Goal: Task Accomplishment & Management: Manage account settings

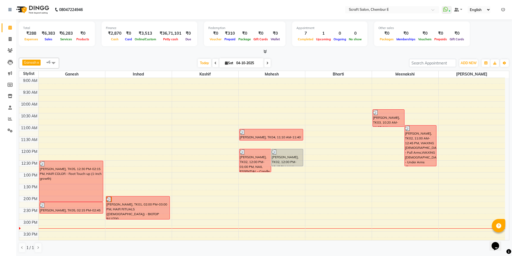
click at [266, 64] on icon at bounding box center [267, 63] width 2 height 3
type input "05-10-2025"
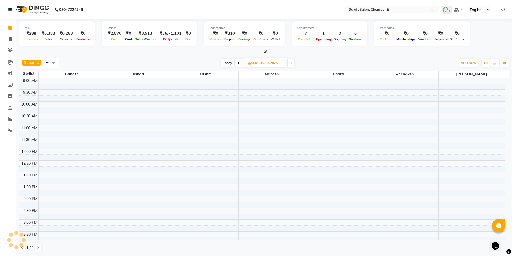
scroll to position [142, 0]
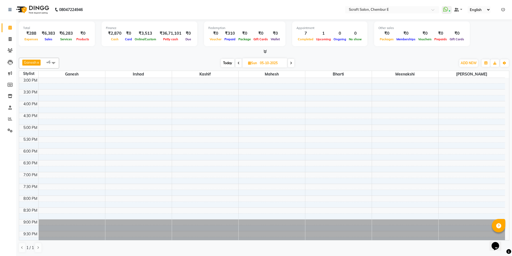
click at [117, 82] on div "9:00 AM 9:30 AM 10:00 AM 10:30 AM 11:00 AM 11:30 AM 12:00 PM 12:30 PM 1:00 PM 1…" at bounding box center [262, 89] width 486 height 307
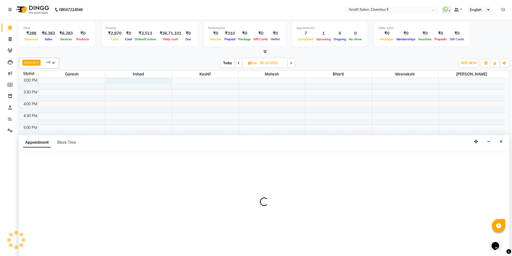
scroll to position [0, 0]
select select "33658"
select select "900"
select select "tentative"
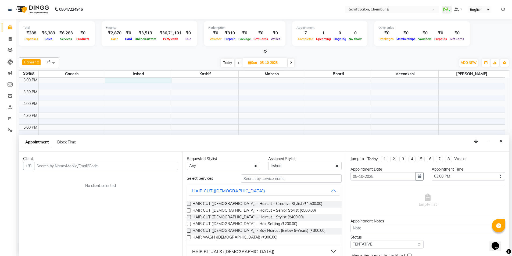
click at [127, 166] on input "text" at bounding box center [106, 166] width 144 height 8
click at [75, 167] on input "text" at bounding box center [106, 166] width 144 height 8
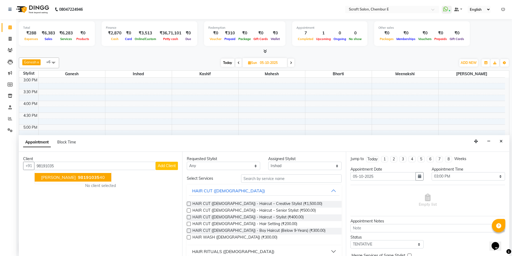
click at [77, 180] on button "Gurminder Oberio 98191035 40" at bounding box center [73, 177] width 77 height 9
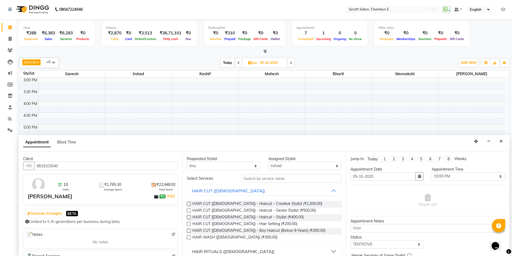
type input "9819103540"
click at [268, 179] on input "text" at bounding box center [291, 178] width 101 height 8
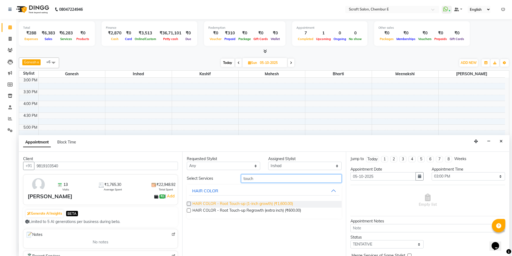
type input "touch"
click at [257, 204] on span "HAIR COLOR - Root Touch-up (1-inch growth) (₹1,600.00)" at bounding box center [242, 204] width 101 height 7
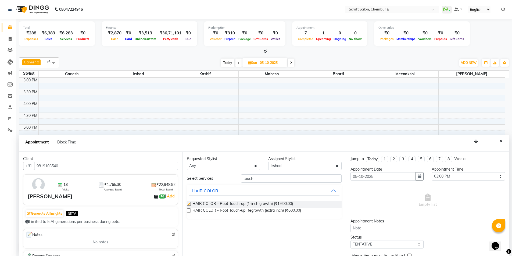
checkbox input "false"
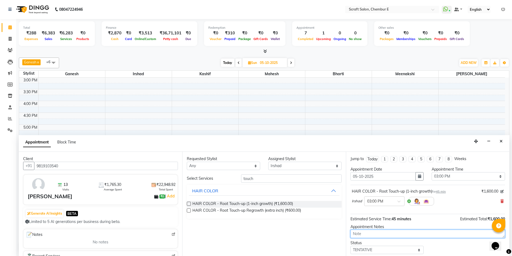
click at [382, 233] on textarea at bounding box center [427, 234] width 155 height 8
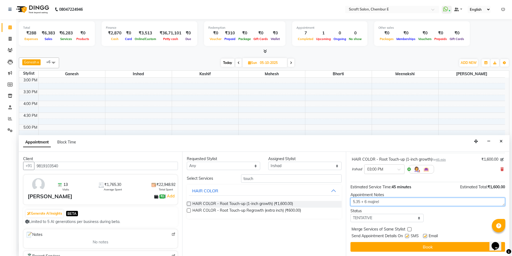
type textarea "5.35 + 6 majirel"
click at [425, 237] on label at bounding box center [425, 236] width 4 height 4
click at [425, 237] on input "checkbox" at bounding box center [424, 236] width 3 height 3
checkbox input "false"
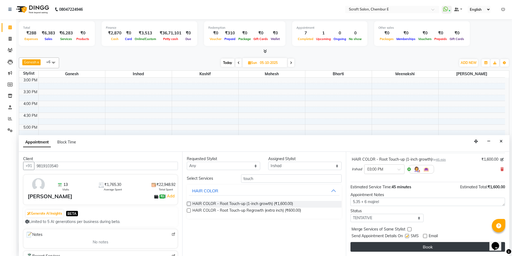
click at [426, 250] on button "Book" at bounding box center [427, 247] width 155 height 10
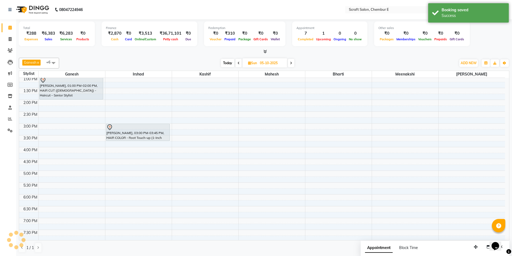
scroll to position [88, 0]
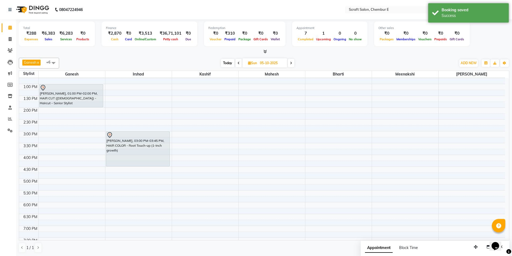
drag, startPoint x: 148, startPoint y: 149, endPoint x: 148, endPoint y: 168, distance: 18.8
click at [148, 168] on div "9:00 AM 9:30 AM 10:00 AM 10:30 AM 11:00 AM 11:30 AM 12:00 PM 12:30 PM 1:00 PM 1…" at bounding box center [262, 143] width 486 height 307
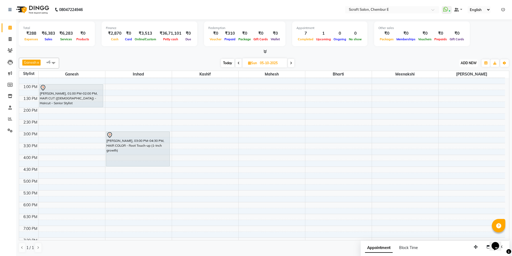
click at [473, 63] on span "ADD NEW" at bounding box center [469, 63] width 16 height 4
click at [451, 87] on link "Add Expense" at bounding box center [456, 87] width 42 height 7
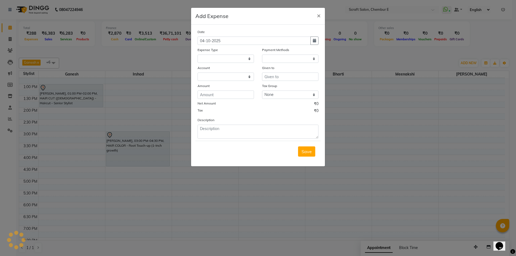
select select
select select "1"
select select "2729"
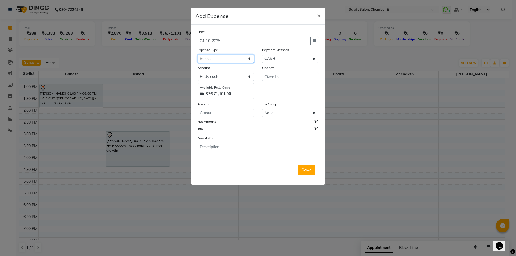
click at [213, 60] on select "Select Advance Salary Bank charges Car maintenance Cash transfer to bank Cash t…" at bounding box center [226, 59] width 56 height 8
select select "5815"
click at [198, 55] on select "Select Advance Salary Bank charges Car maintenance Cash transfer to bank Cash t…" at bounding box center [226, 59] width 56 height 8
click at [299, 76] on input "text" at bounding box center [290, 77] width 56 height 8
click at [296, 77] on input "sangam plasti" at bounding box center [290, 77] width 56 height 8
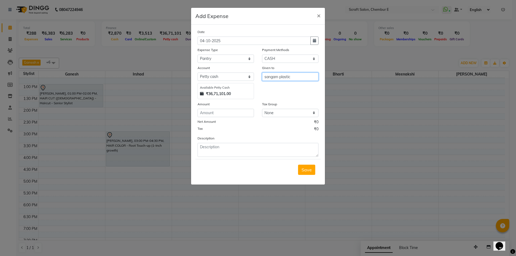
type input "sangam plastic"
click at [222, 114] on input "number" at bounding box center [226, 113] width 56 height 8
type input "9"
click at [209, 112] on input "1025" at bounding box center [226, 113] width 56 height 8
click at [205, 114] on input "1115" at bounding box center [226, 113] width 56 height 8
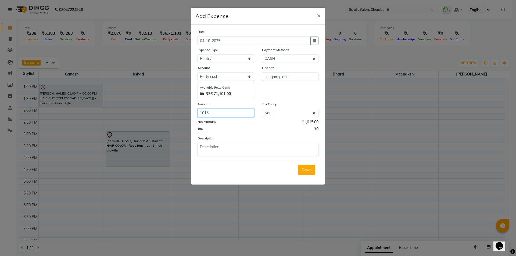
type input "1015"
click at [247, 150] on textarea at bounding box center [258, 150] width 121 height 14
click at [200, 150] on textarea "1015" at bounding box center [258, 150] width 121 height 14
click at [228, 146] on textarea "Rs 1015" at bounding box center [258, 150] width 121 height 14
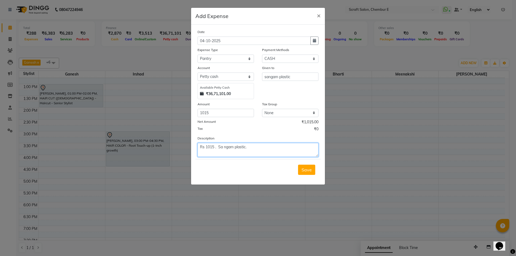
click at [223, 147] on textarea "Rs 1015 . Sa ngam plastic." at bounding box center [258, 150] width 121 height 14
click at [253, 148] on textarea "Rs 1015 . Sangam plastic." at bounding box center [258, 150] width 121 height 14
click at [250, 148] on textarea "Rs 1015 . Sangam plastic. 965 + 50 for auto" at bounding box center [258, 150] width 121 height 14
click at [236, 147] on textarea "Rs 1015 . Sangam plastic Rs 965 + 50 for auto" at bounding box center [258, 150] width 121 height 14
click at [264, 146] on textarea "Rs 1015 . Sangam Plastic Rs 965 + 50 for auto" at bounding box center [258, 150] width 121 height 14
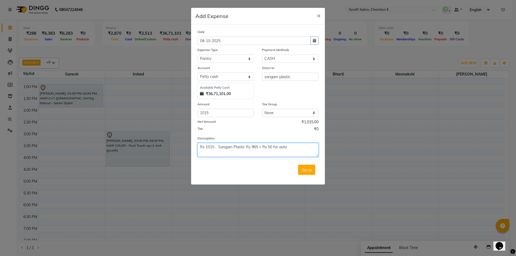
type textarea "Rs 1015 . Sangam Plastic Rs 965 + Rs 50 for auto"
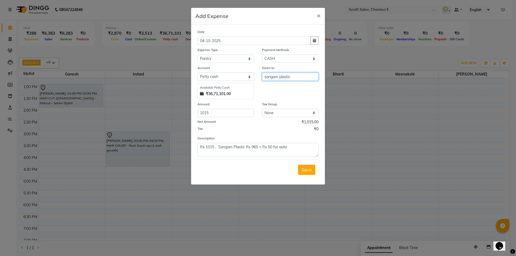
click at [267, 76] on input "sangam plastic" at bounding box center [290, 77] width 56 height 8
click at [282, 79] on input "Sangam plastic" at bounding box center [290, 77] width 56 height 8
type input "Sangam Plastic"
click at [308, 170] on span "Save" at bounding box center [307, 169] width 10 height 5
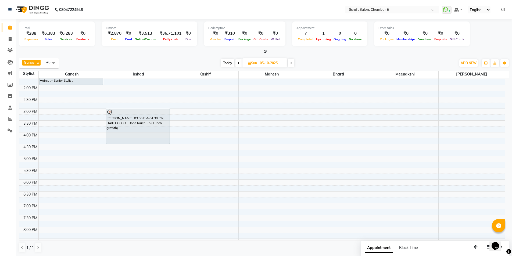
scroll to position [105, 0]
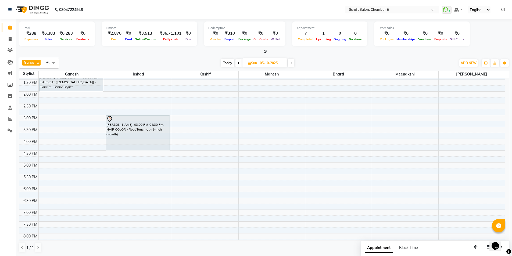
click at [226, 61] on span "Today" at bounding box center [227, 63] width 13 height 8
type input "04-10-2025"
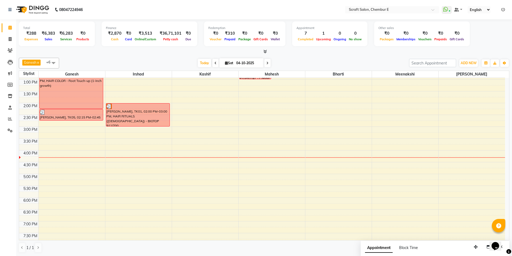
scroll to position [55, 0]
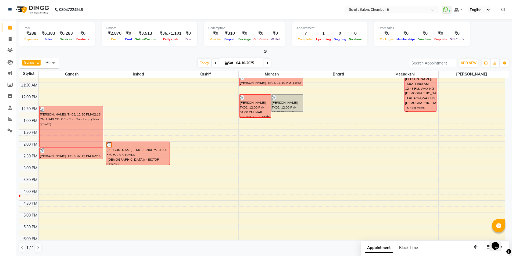
click at [121, 207] on div "9:00 AM 9:30 AM 10:00 AM 10:30 AM 11:00 AM 11:30 AM 12:00 PM 12:30 PM 1:00 PM 1…" at bounding box center [262, 176] width 486 height 307
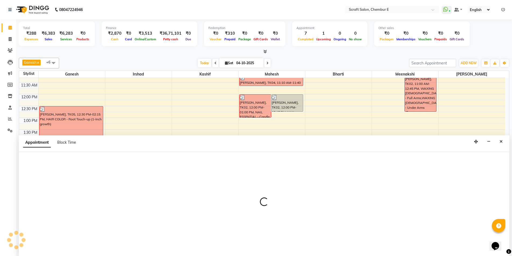
scroll to position [0, 0]
select select "33658"
select select "1005"
select select "tentative"
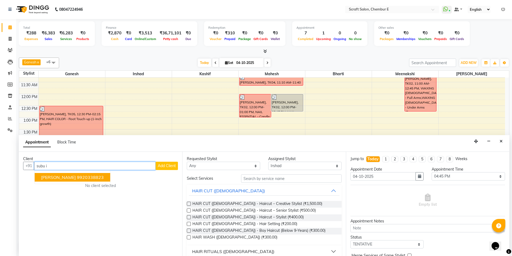
click at [88, 178] on button "subu Iyer 9920338823" at bounding box center [73, 177] width 76 height 9
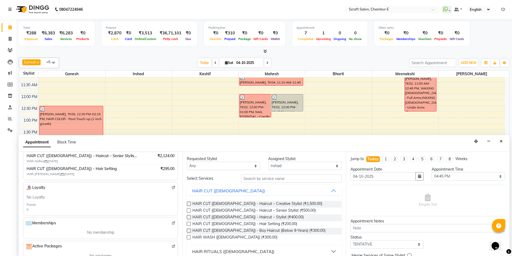
scroll to position [134, 0]
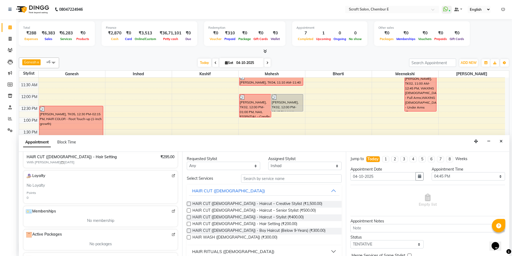
type input "9920338823"
click at [290, 178] on input "text" at bounding box center [291, 178] width 101 height 8
click at [272, 210] on span "HAIR CUT (MALE) - Haircut – Senior Stylist (₹500.00)" at bounding box center [253, 211] width 123 height 7
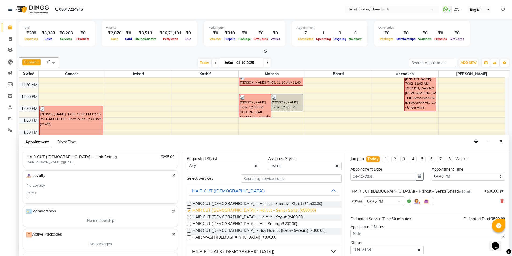
checkbox input "false"
click at [267, 178] on input "text" at bounding box center [291, 178] width 101 height 8
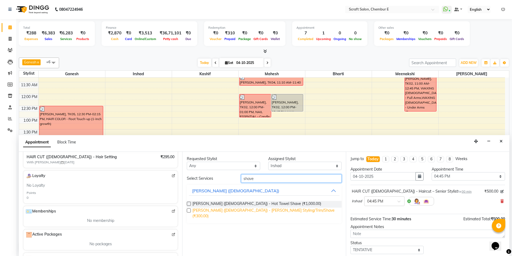
type input "shave"
click at [274, 212] on span "BEARD (MALE) - Beard Styling/Trim/Shave (₹300.00)" at bounding box center [264, 213] width 145 height 11
checkbox input "false"
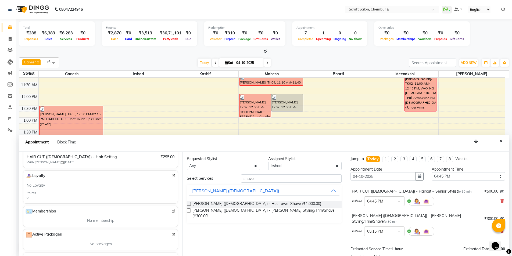
scroll to position [56, 0]
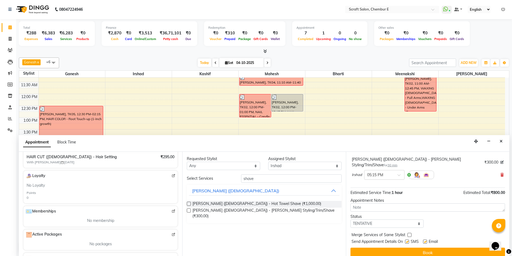
click at [425, 240] on label at bounding box center [425, 242] width 4 height 4
click at [425, 241] on input "checkbox" at bounding box center [424, 242] width 3 height 3
checkbox input "false"
click at [425, 248] on button "Book" at bounding box center [427, 253] width 155 height 10
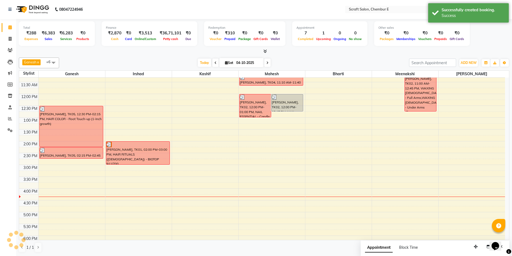
scroll to position [0, 0]
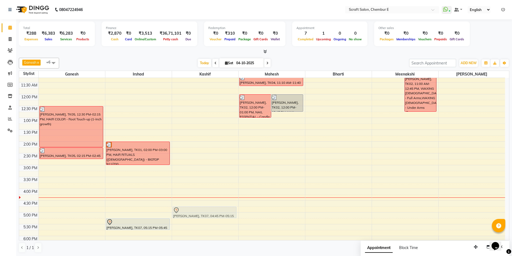
drag, startPoint x: 148, startPoint y: 210, endPoint x: 188, endPoint y: 208, distance: 40.6
click at [188, 208] on tr "Shivani Banawalikar, TK05, 12:30 PM-02:15 PM, HAIR COLOR - Root Touch-up (1-inc…" at bounding box center [262, 176] width 486 height 307
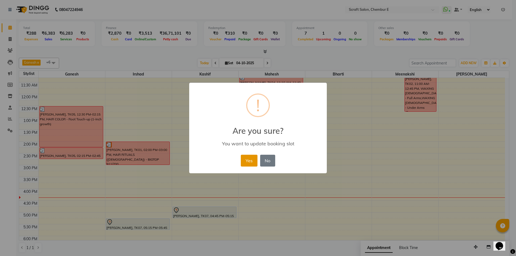
click at [250, 157] on button "Yes" at bounding box center [249, 161] width 16 height 12
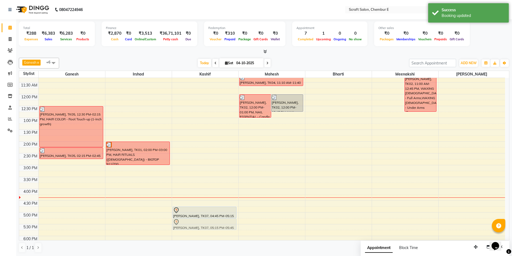
drag, startPoint x: 145, startPoint y: 220, endPoint x: 195, endPoint y: 217, distance: 49.8
click at [195, 217] on tr "Shivani Banawalikar, TK05, 12:30 PM-02:15 PM, HAIR COLOR - Root Touch-up (1-inc…" at bounding box center [262, 176] width 486 height 307
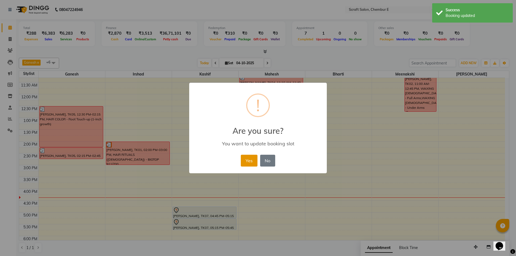
click at [246, 157] on button "Yes" at bounding box center [249, 161] width 16 height 12
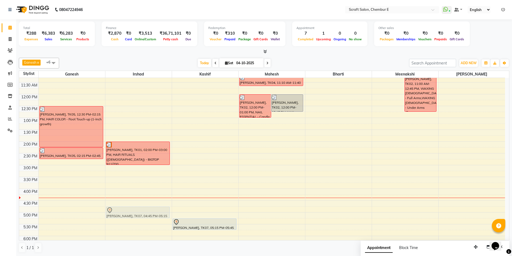
drag, startPoint x: 214, startPoint y: 209, endPoint x: 159, endPoint y: 210, distance: 55.1
click at [159, 210] on tr "Shivani Banawalikar, TK05, 12:30 PM-02:15 PM, HAIR COLOR - Root Touch-up (1-inc…" at bounding box center [262, 176] width 486 height 307
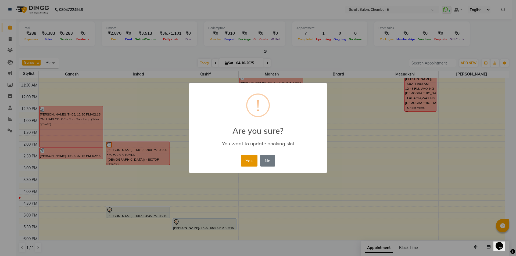
click at [245, 165] on button "Yes" at bounding box center [249, 161] width 16 height 12
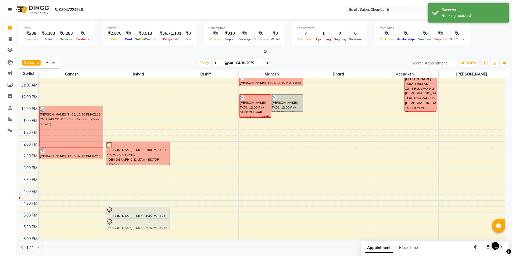
drag, startPoint x: 214, startPoint y: 223, endPoint x: 167, endPoint y: 224, distance: 46.8
click at [167, 224] on tr "Shivani Banawalikar, TK05, 12:30 PM-02:15 PM, HAIR COLOR - Root Touch-up (1-inc…" at bounding box center [262, 176] width 486 height 307
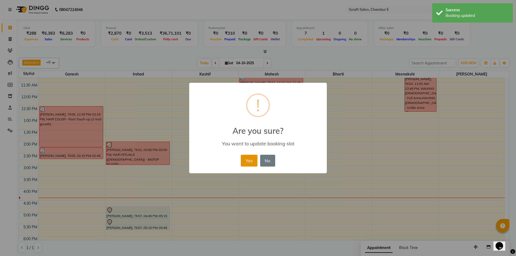
click at [249, 164] on button "Yes" at bounding box center [249, 161] width 16 height 12
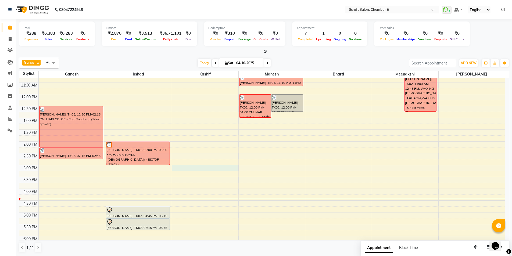
click at [177, 169] on div "9:00 AM 9:30 AM 10:00 AM 10:30 AM 11:00 AM 11:30 AM 12:00 PM 12:30 PM 1:00 PM 1…" at bounding box center [262, 176] width 486 height 307
select select "24787"
select select "tentative"
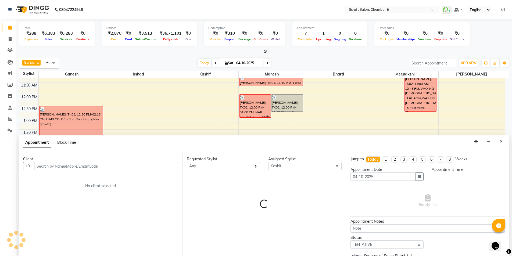
scroll to position [0, 0]
select select "900"
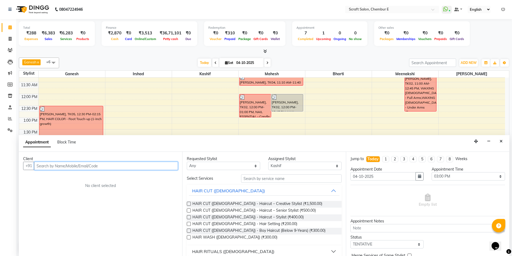
type input "n"
click at [501, 142] on icon "Close" at bounding box center [501, 141] width 3 height 4
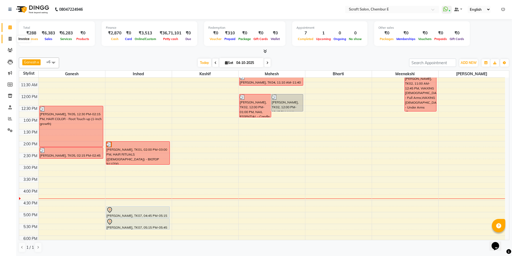
click at [9, 37] on icon at bounding box center [10, 39] width 3 height 4
select select "3922"
select select "service"
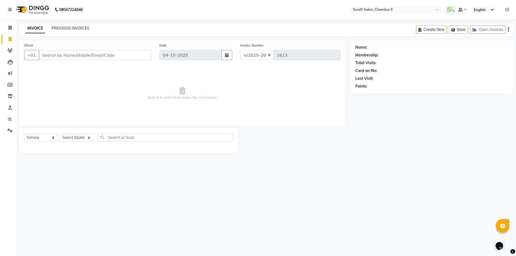
click at [65, 58] on input "Client" at bounding box center [95, 55] width 113 height 10
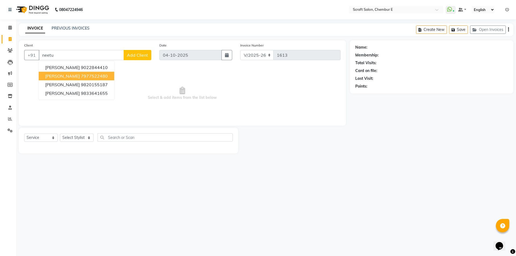
click at [81, 78] on ngb-highlight "7977522480" at bounding box center [94, 75] width 27 height 5
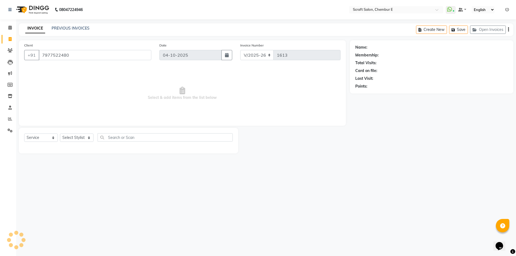
type input "7977522480"
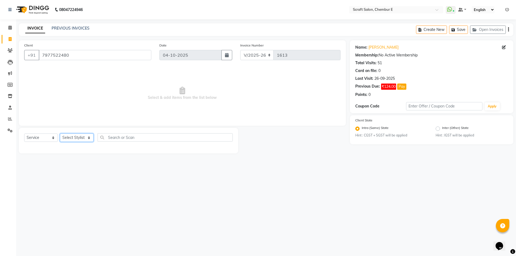
click at [89, 139] on select "Select Stylist Bharti Frontdesk Ganesh [PERSON_NAME] Mahesh Meenakshi [PERSON_N…" at bounding box center [77, 138] width 34 height 8
select select "24787"
click at [60, 134] on select "Select Stylist Bharti Frontdesk Ganesh [PERSON_NAME] Mahesh Meenakshi [PERSON_N…" at bounding box center [77, 138] width 34 height 8
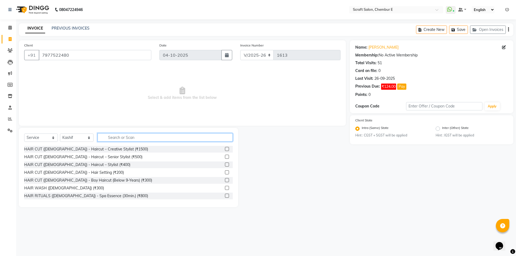
click at [138, 140] on input "text" at bounding box center [165, 137] width 135 height 8
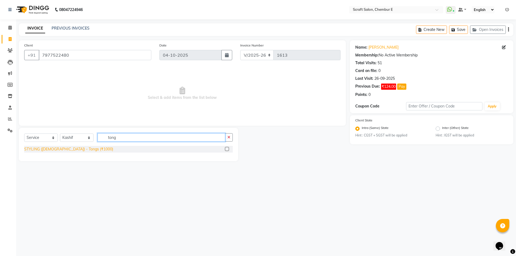
type input "tong"
click at [78, 151] on div "STYLING ([DEMOGRAPHIC_DATA]) - Tongs (₹1000)" at bounding box center [68, 149] width 89 height 6
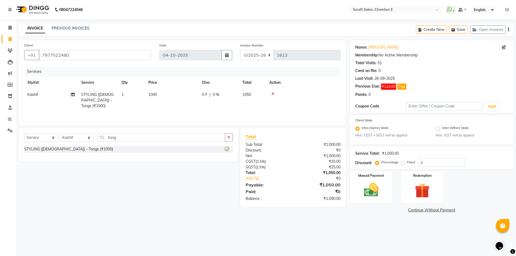
checkbox input "false"
click at [123, 140] on input "tong" at bounding box center [162, 137] width 128 height 8
type input "t"
type input "wash"
click at [81, 157] on div "STYLING ([DEMOGRAPHIC_DATA]) - Hair Wash (₹500)" at bounding box center [71, 157] width 95 height 6
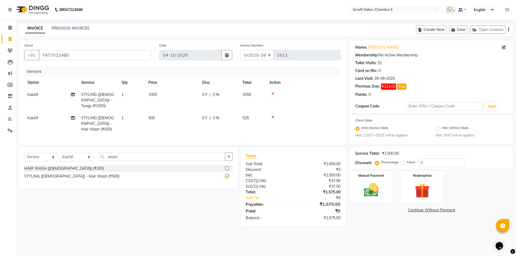
checkbox input "false"
click at [383, 182] on img at bounding box center [371, 190] width 25 height 18
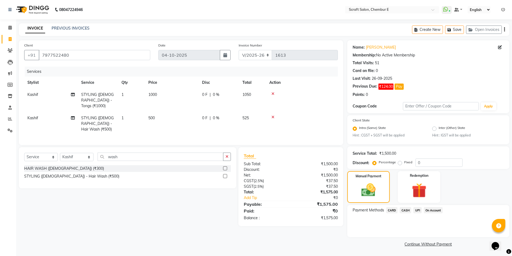
click at [407, 211] on span "CASH" at bounding box center [406, 210] width 12 height 6
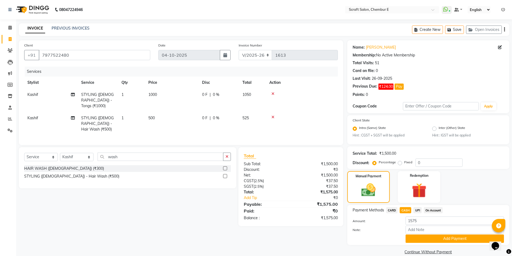
scroll to position [8, 0]
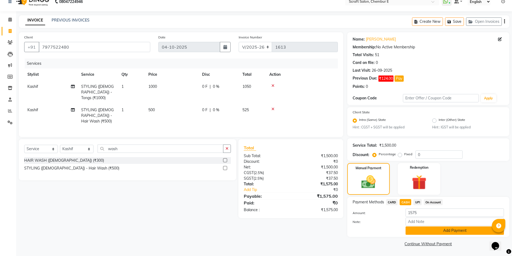
click at [464, 227] on button "Add Payment" at bounding box center [455, 231] width 98 height 8
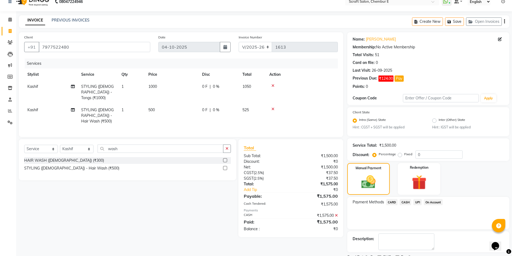
scroll to position [31, 0]
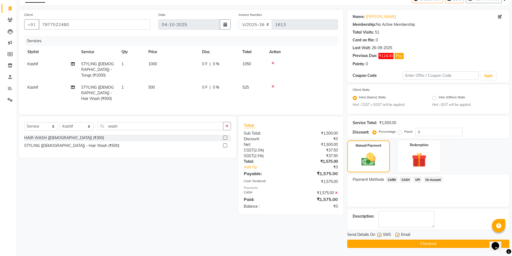
click at [395, 235] on div "SMS" at bounding box center [386, 235] width 18 height 7
click at [397, 234] on label at bounding box center [397, 235] width 4 height 4
click at [397, 234] on input "checkbox" at bounding box center [396, 235] width 3 height 3
checkbox input "false"
click at [410, 244] on button "Checkout" at bounding box center [428, 244] width 162 height 8
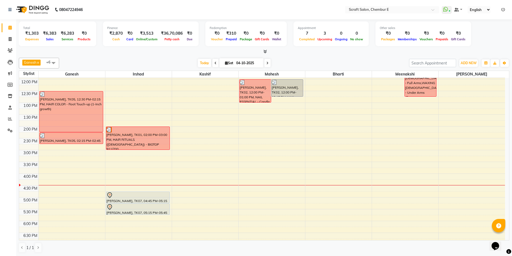
scroll to position [107, 0]
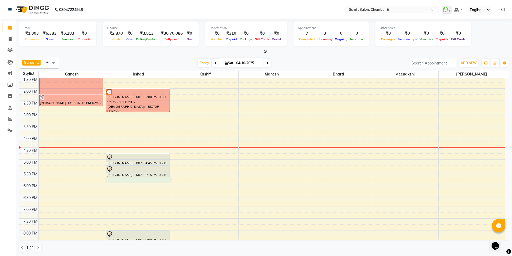
click at [113, 179] on div "9:00 AM 9:30 AM 10:00 AM 10:30 AM 11:00 AM 11:30 AM 12:00 PM 12:30 PM 1:00 PM 1…" at bounding box center [262, 123] width 486 height 307
select select "33658"
select select "tentative"
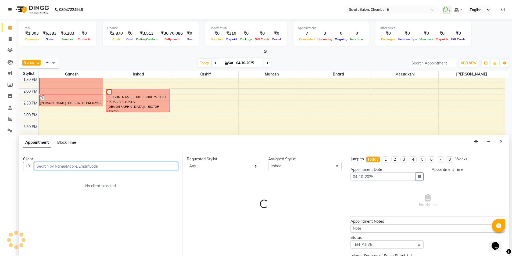
scroll to position [0, 0]
select select "1065"
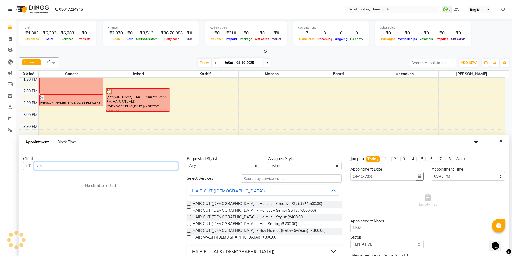
type input "s"
click at [501, 143] on button "Close" at bounding box center [501, 141] width 8 height 8
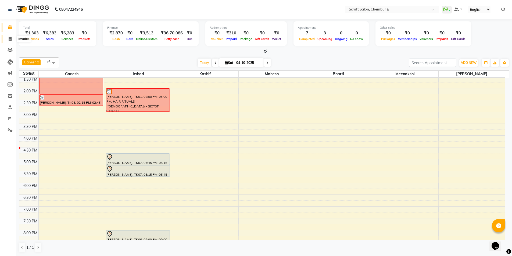
click at [9, 40] on icon at bounding box center [10, 39] width 3 height 4
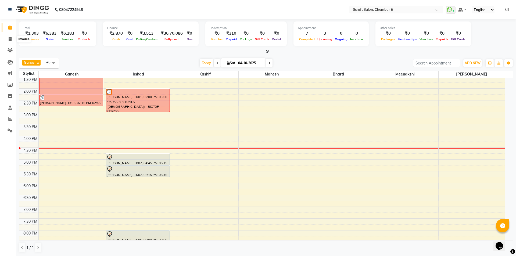
select select "3922"
select select "service"
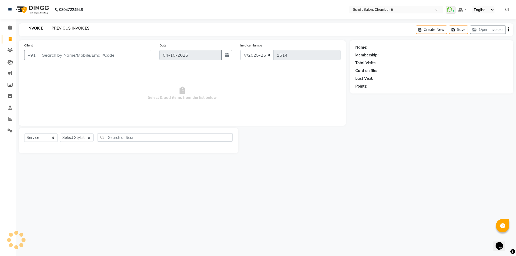
click at [83, 26] on link "PREVIOUS INVOICES" at bounding box center [71, 28] width 38 height 5
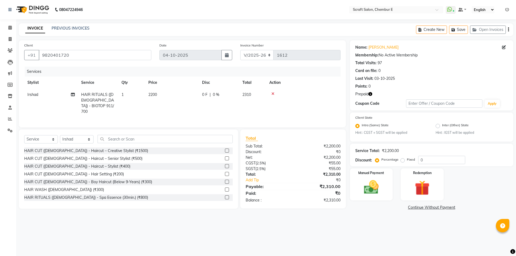
select select "3922"
select select "service"
select select "33658"
click at [371, 94] on icon "button" at bounding box center [370, 94] width 4 height 4
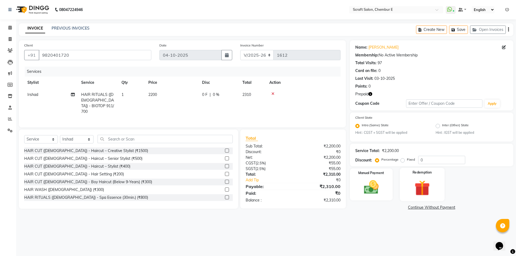
click at [418, 179] on img at bounding box center [422, 188] width 25 height 19
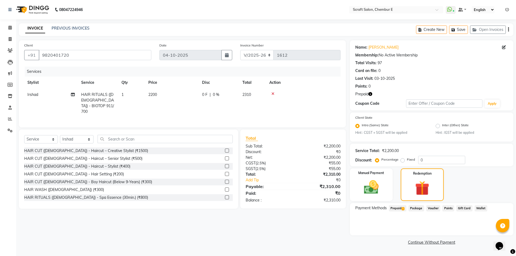
click at [400, 210] on span "Prepaid 1" at bounding box center [397, 208] width 17 height 6
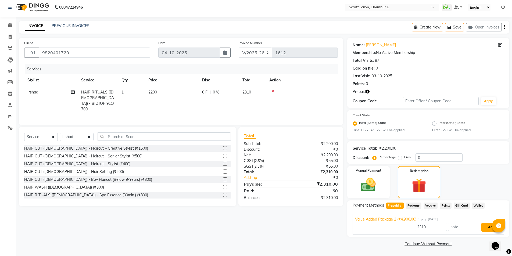
click at [484, 226] on button "Add" at bounding box center [491, 227] width 20 height 9
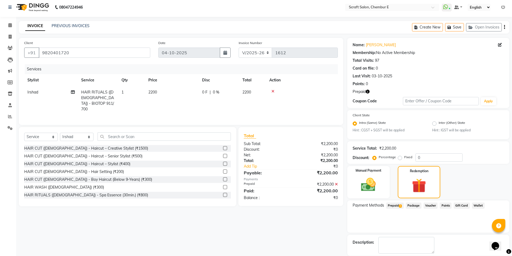
scroll to position [28, 0]
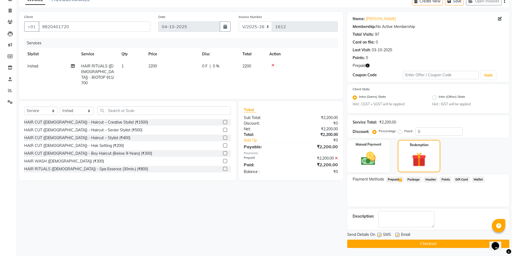
click at [397, 234] on label at bounding box center [397, 235] width 4 height 4
click at [397, 234] on input "checkbox" at bounding box center [396, 235] width 3 height 3
checkbox input "false"
click at [418, 246] on button "Checkout" at bounding box center [428, 244] width 162 height 8
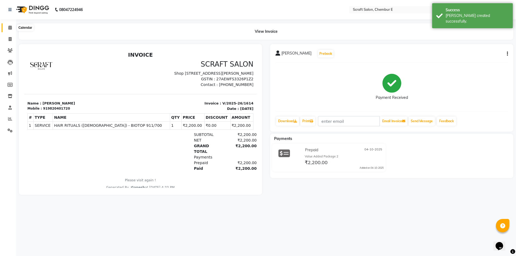
click at [9, 25] on span at bounding box center [9, 28] width 9 height 6
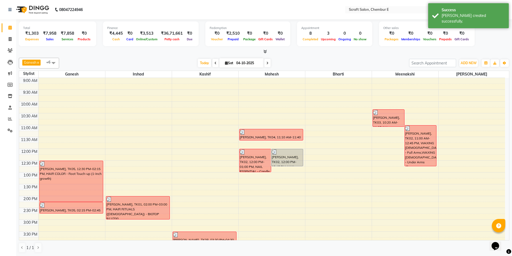
drag, startPoint x: 511, startPoint y: 105, endPoint x: 511, endPoint y: 131, distance: 25.5
click at [512, 144] on html "08047224946 Select Location × Scraft Salon, Chembur E WhatsApp Status ✕ Status:…" at bounding box center [256, 128] width 512 height 256
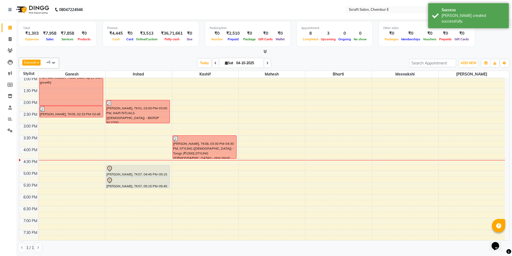
scroll to position [145, 0]
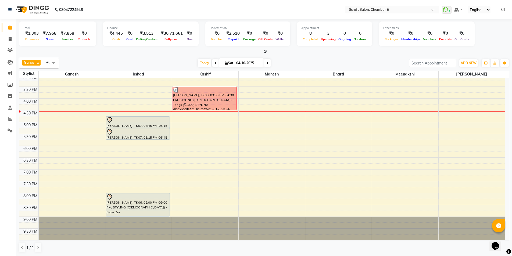
click at [112, 142] on div "9:00 AM 9:30 AM 10:00 AM 10:30 AM 11:00 AM 11:30 AM 12:00 PM 12:30 PM 1:00 PM 1…" at bounding box center [262, 86] width 486 height 307
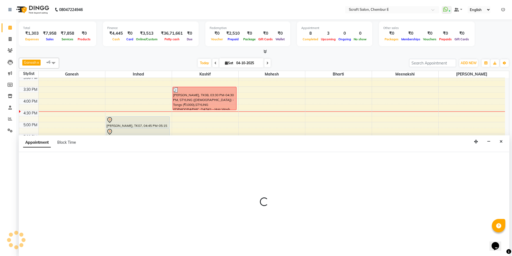
scroll to position [0, 0]
select select "33658"
select select "tentative"
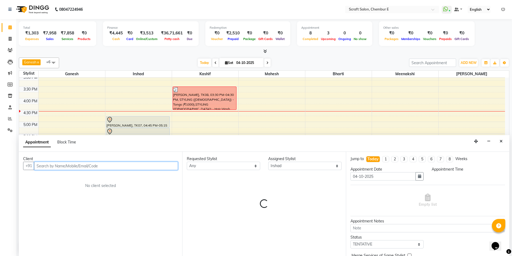
select select "1065"
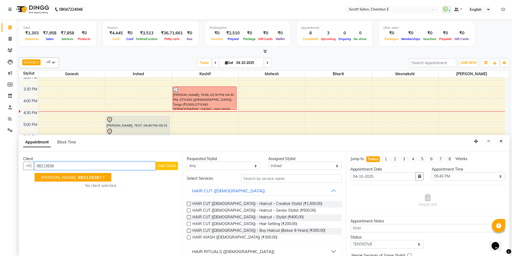
click at [63, 179] on span "[PERSON_NAME]" at bounding box center [58, 177] width 35 height 5
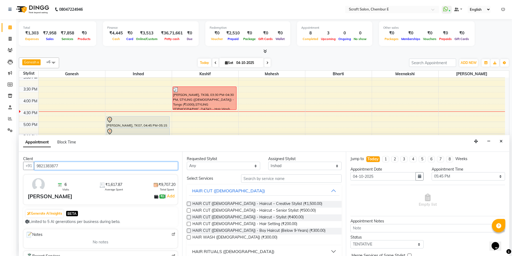
type input "9821383877"
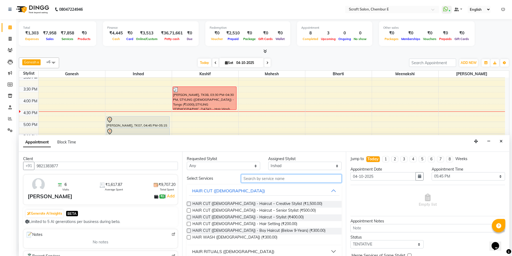
click at [284, 181] on input "text" at bounding box center [291, 178] width 101 height 8
type input "hair cu"
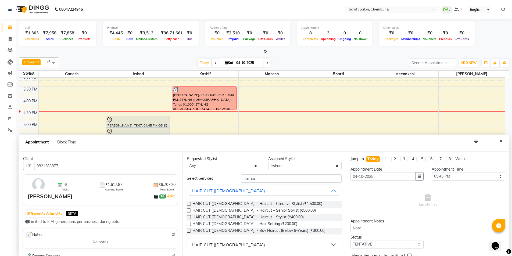
click at [333, 245] on button "HAIR CUT (FEMALE)" at bounding box center [264, 245] width 150 height 10
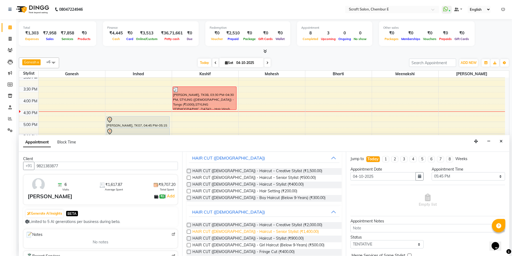
click at [269, 231] on span "HAIR CUT (FEMALE) - Haircut – Senior Stylist (₹1,400.00)" at bounding box center [255, 232] width 126 height 7
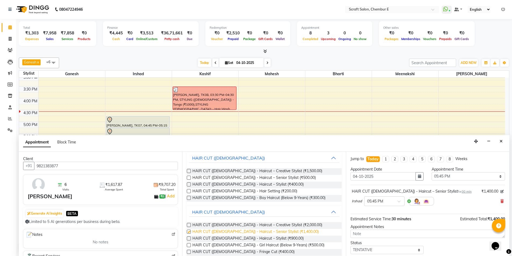
checkbox input "false"
click at [500, 200] on icon at bounding box center [501, 201] width 3 height 4
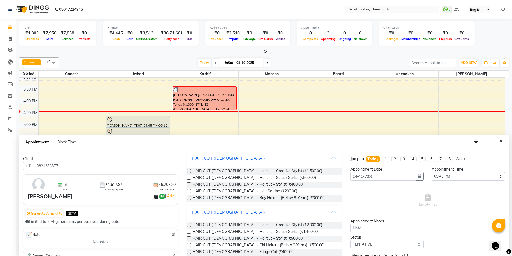
scroll to position [0, 0]
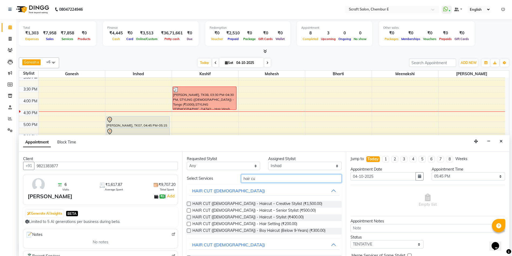
drag, startPoint x: 285, startPoint y: 177, endPoint x: 282, endPoint y: 176, distance: 3.3
click at [284, 177] on input "hair cu" at bounding box center [291, 178] width 101 height 8
type input "h"
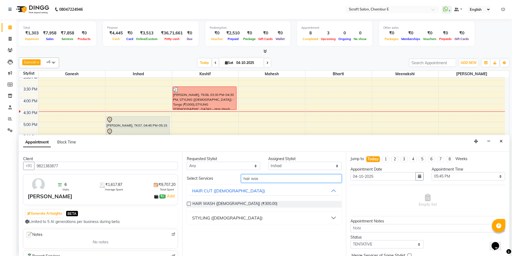
type input "hair was"
click at [334, 217] on button "STYLING (FEMALE)" at bounding box center [264, 218] width 150 height 10
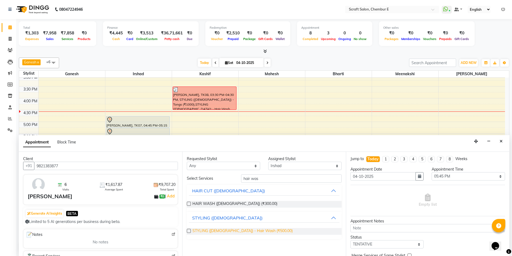
click at [235, 232] on span "STYLING (FEMALE) - Hair Wash (₹500.00)" at bounding box center [242, 231] width 100 height 7
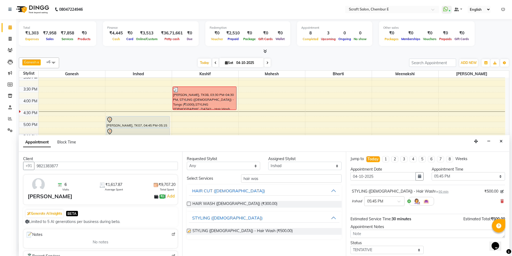
checkbox input "false"
click at [260, 180] on input "hair was" at bounding box center [291, 178] width 101 height 8
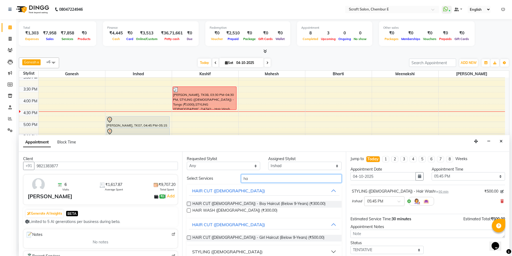
type input "h"
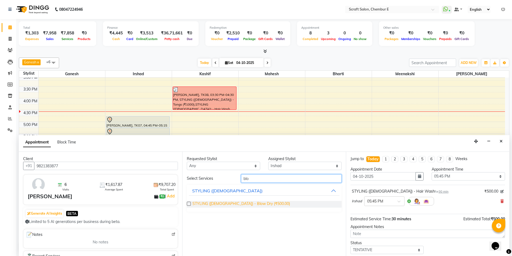
type input "blo"
click at [241, 205] on span "STYLING (FEMALE) - Blow Dry (₹500.00)" at bounding box center [241, 204] width 98 height 7
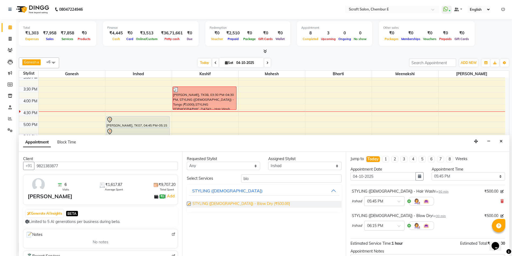
checkbox input "false"
click at [399, 201] on span at bounding box center [400, 203] width 7 height 6
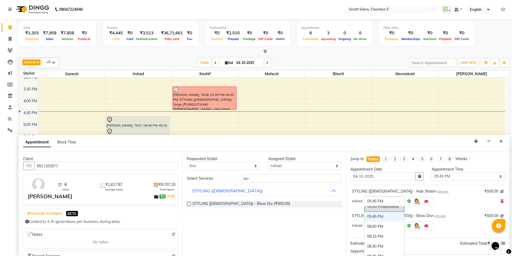
scroll to position [302, 0]
click at [375, 211] on div "05:30 PM (Booked)" at bounding box center [384, 211] width 40 height 10
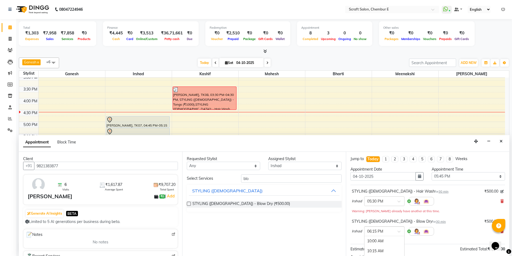
click at [399, 230] on span at bounding box center [400, 233] width 7 height 6
click at [387, 241] on div "06:00 PM" at bounding box center [384, 242] width 40 height 10
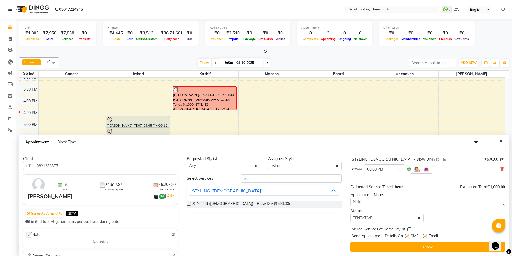
click at [425, 235] on label at bounding box center [425, 236] width 4 height 4
click at [425, 235] on input "checkbox" at bounding box center [424, 236] width 3 height 3
checkbox input "false"
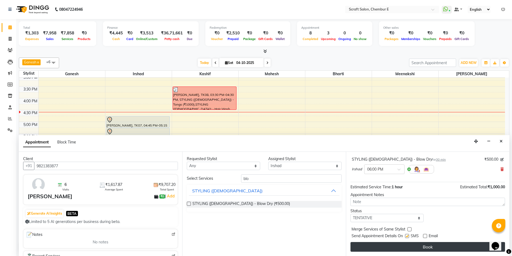
click at [426, 247] on button "Book" at bounding box center [427, 247] width 155 height 10
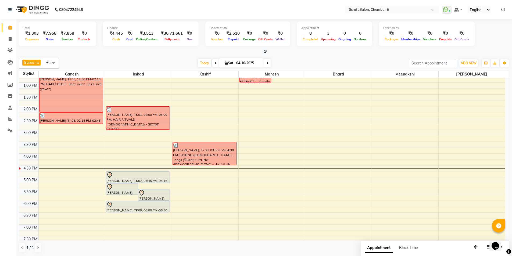
scroll to position [91, 0]
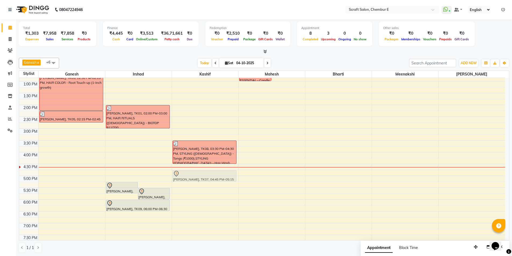
drag, startPoint x: 124, startPoint y: 174, endPoint x: 206, endPoint y: 175, distance: 82.0
click at [206, 175] on tr "Shivani Banawalikar, TK05, 12:30 PM-02:15 PM, HAIR COLOR - Root Touch-up (1-inc…" at bounding box center [262, 140] width 486 height 307
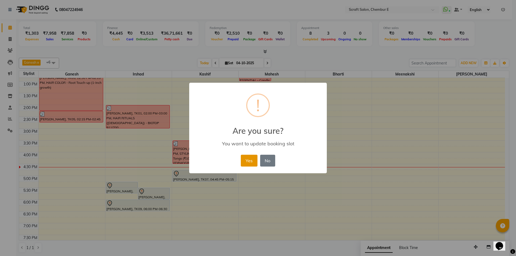
click at [248, 157] on button "Yes" at bounding box center [249, 161] width 16 height 12
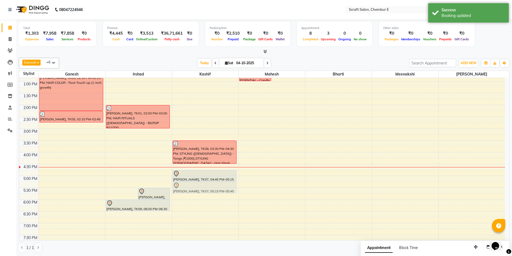
drag, startPoint x: 124, startPoint y: 187, endPoint x: 176, endPoint y: 186, distance: 52.4
click at [190, 184] on tr "Shivani Banawalikar, TK05, 12:30 PM-02:15 PM, HAIR COLOR - Root Touch-up (1-inc…" at bounding box center [262, 140] width 486 height 307
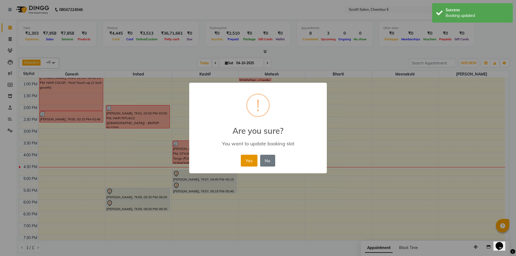
click at [253, 162] on button "Yes" at bounding box center [249, 161] width 16 height 12
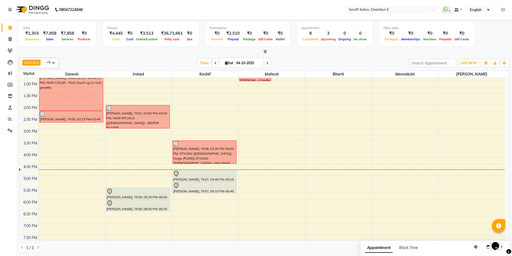
click at [158, 196] on div "Shamita Shetty, TK09, 05:30 PM-06:00 PM, STYLING (FEMALE) - Hair Wash" at bounding box center [138, 193] width 64 height 11
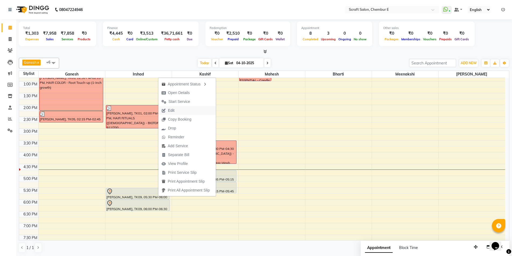
click at [170, 108] on span "Edit" at bounding box center [171, 111] width 6 height 6
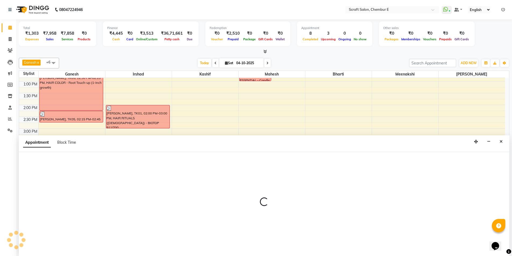
scroll to position [0, 0]
select select "tentative"
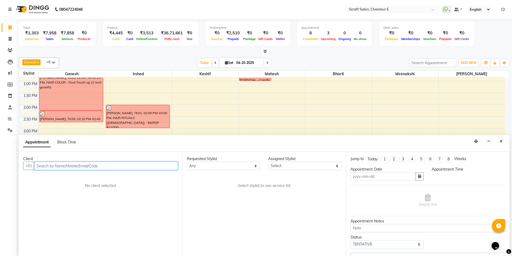
type input "04-10-2025"
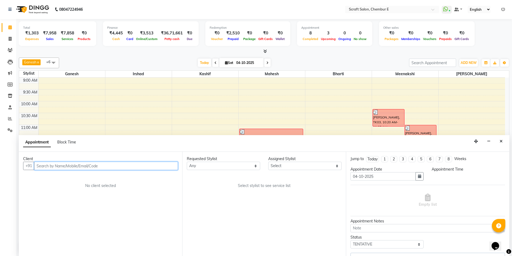
select select "1050"
select select "33658"
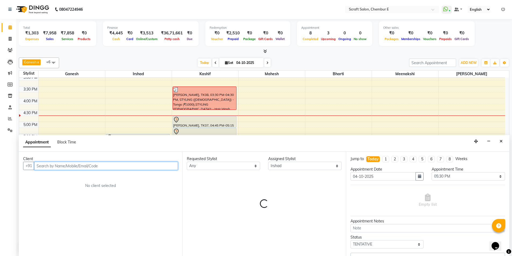
select select "1610"
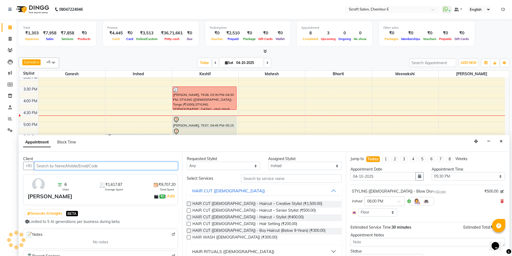
select select "1610"
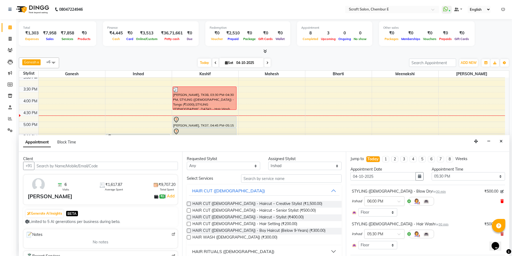
click at [500, 201] on icon at bounding box center [501, 201] width 3 height 4
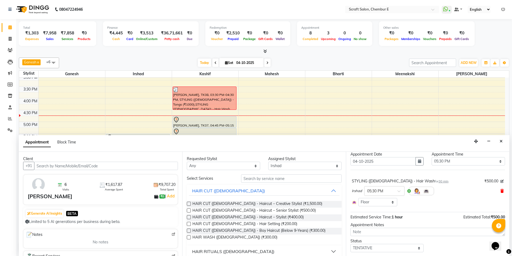
click at [500, 190] on icon at bounding box center [501, 191] width 3 height 4
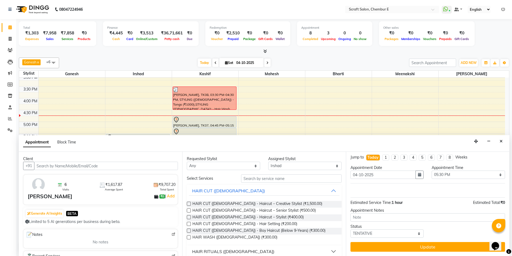
scroll to position [2, 0]
click at [255, 179] on input "text" at bounding box center [291, 178] width 101 height 8
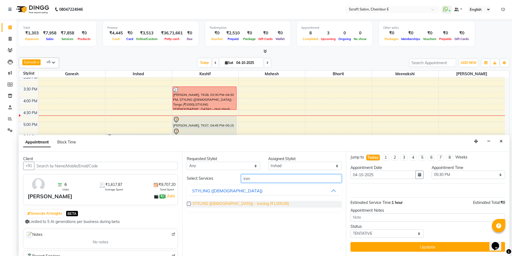
type input "iron"
click at [253, 203] on span "STYLING (FEMALE) - Ironing (₹1,000.00)" at bounding box center [240, 204] width 96 height 7
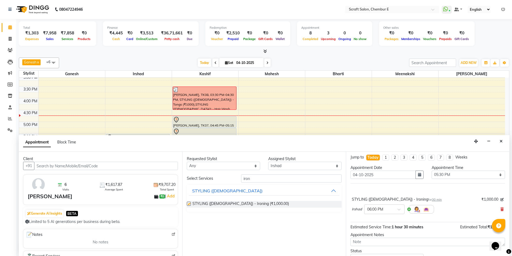
scroll to position [15, 0]
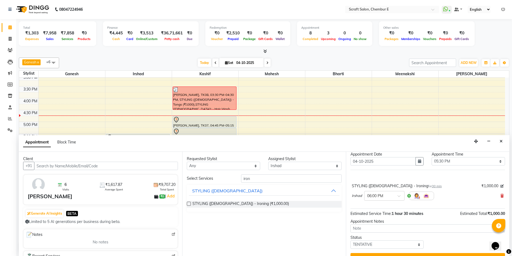
checkbox input "false"
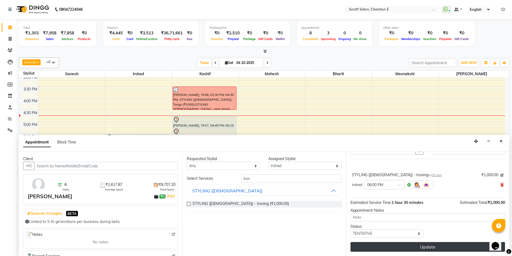
click at [431, 248] on button "Update" at bounding box center [427, 247] width 155 height 10
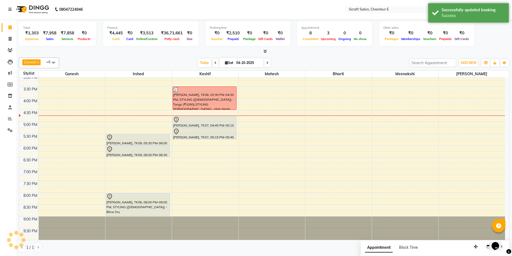
scroll to position [0, 0]
drag, startPoint x: 134, startPoint y: 147, endPoint x: 133, endPoint y: 138, distance: 9.7
click at [133, 138] on div "Padmini Pandey, TK01, 02:00 PM-03:00 PM, HAIR RITUALS (FEMALE) - BIOTOP 911/700…" at bounding box center [138, 86] width 66 height 307
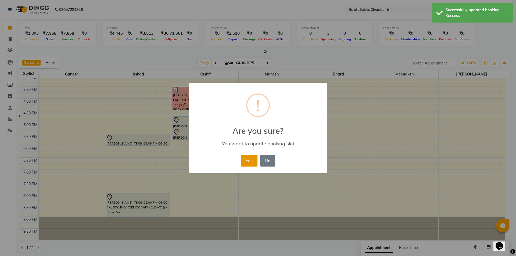
click at [245, 159] on button "Yes" at bounding box center [249, 161] width 16 height 12
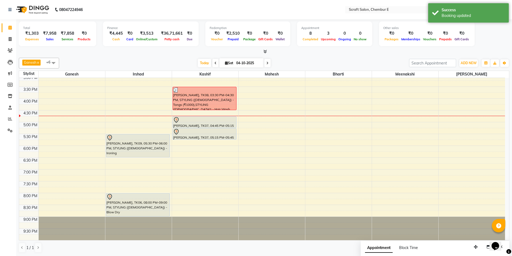
drag, startPoint x: 141, startPoint y: 145, endPoint x: 141, endPoint y: 153, distance: 8.1
click at [141, 153] on div "Padmini Pandey, TK01, 02:00 PM-03:00 PM, HAIR RITUALS (FEMALE) - BIOTOP 911/700…" at bounding box center [138, 86] width 66 height 307
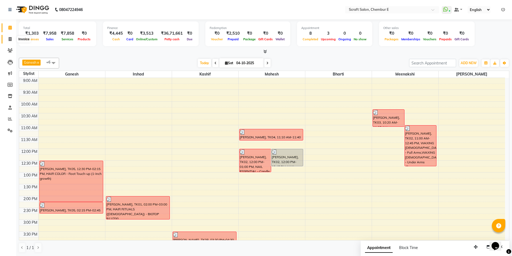
click at [9, 39] on icon at bounding box center [10, 39] width 3 height 4
select select "service"
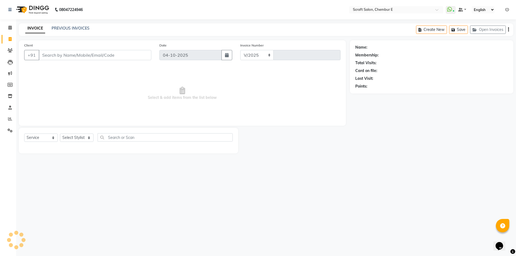
select select "3922"
type input "1615"
click at [108, 49] on div "Client +91" at bounding box center [87, 53] width 135 height 22
click at [107, 55] on input "Client" at bounding box center [95, 55] width 113 height 10
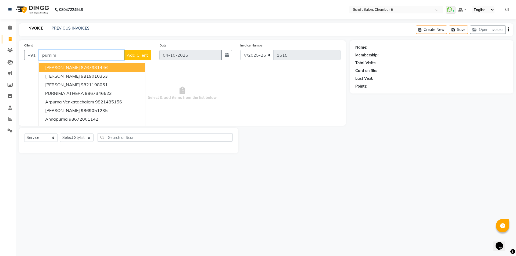
type input "purnima"
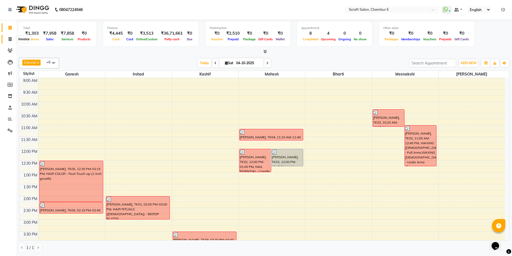
click at [9, 39] on icon at bounding box center [10, 39] width 3 height 4
select select "service"
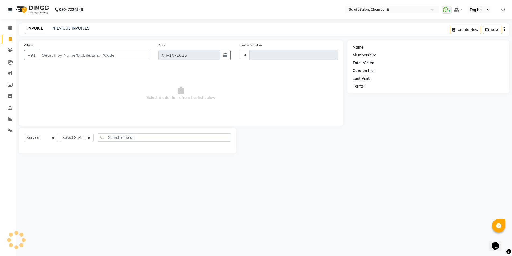
type input "1615"
select select "3922"
click at [87, 138] on select "Select Stylist Bharti Frontdesk Ganesh [PERSON_NAME] Mahesh Meenakshi [PERSON_N…" at bounding box center [77, 138] width 34 height 8
select select "19818"
click at [60, 134] on select "Select Stylist Bharti Frontdesk Ganesh [PERSON_NAME] Mahesh Meenakshi [PERSON_N…" at bounding box center [77, 138] width 34 height 8
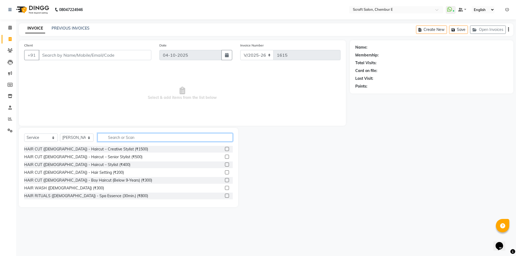
click at [135, 138] on input "text" at bounding box center [165, 137] width 135 height 8
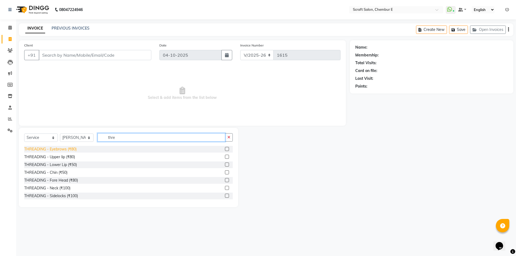
type input "thre"
click at [71, 148] on div "THREADING - Eyebrows (₹80)" at bounding box center [50, 149] width 52 height 6
checkbox input "false"
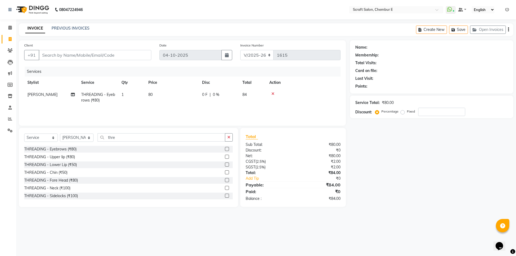
click at [61, 154] on div "THREADING - Upper lip (₹80)" at bounding box center [128, 157] width 209 height 7
click at [60, 159] on div "THREADING - Upper lip (₹80)" at bounding box center [49, 157] width 51 height 6
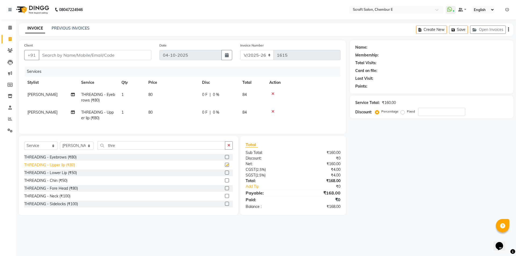
checkbox input "false"
click at [121, 150] on input "thre" at bounding box center [162, 145] width 128 height 8
click at [273, 112] on icon at bounding box center [272, 112] width 3 height 4
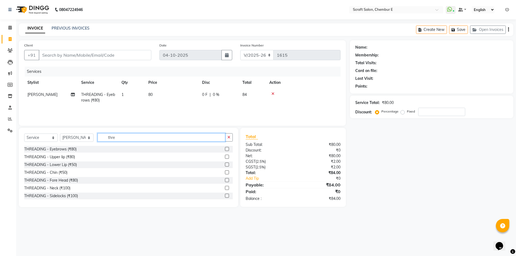
click at [123, 141] on input "thre" at bounding box center [162, 137] width 128 height 8
type input "t"
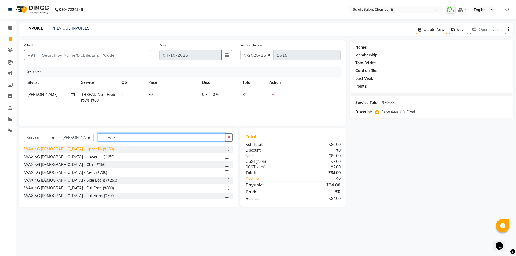
type input "wax"
click at [74, 151] on div "WAXING [DEMOGRAPHIC_DATA] - Upper lip (₹150)" at bounding box center [69, 149] width 90 height 6
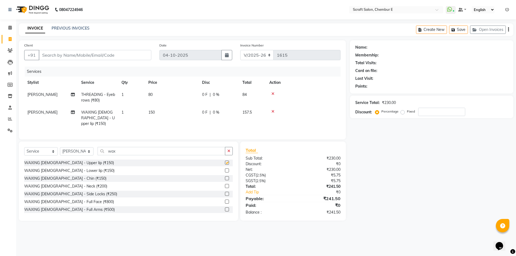
checkbox input "false"
click at [121, 150] on input "wax" at bounding box center [162, 151] width 128 height 8
type input "w"
type input "wax"
click at [63, 209] on div "WAXING [DEMOGRAPHIC_DATA] - Full Arms (₹500)" at bounding box center [69, 210] width 91 height 6
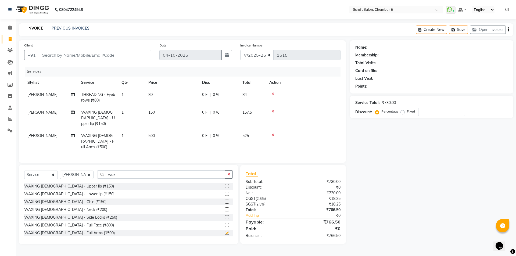
checkbox input "false"
click at [28, 214] on div "WAXING [DEMOGRAPHIC_DATA] - Under Arms (₹250)" at bounding box center [71, 217] width 95 height 6
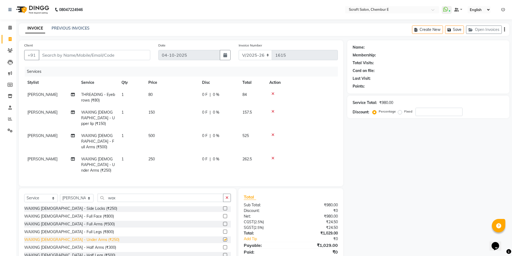
checkbox input "false"
click at [49, 253] on div "WAXING [DEMOGRAPHIC_DATA] - Half Legs (₹500)" at bounding box center [69, 256] width 91 height 6
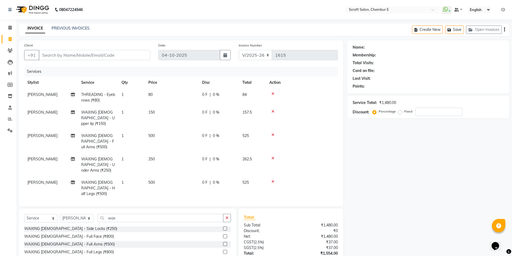
checkbox input "false"
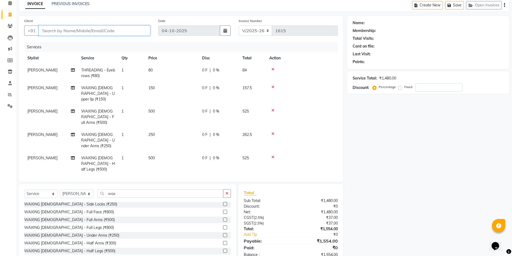
click at [121, 33] on input "Client" at bounding box center [95, 31] width 112 height 10
click at [74, 30] on input "Client" at bounding box center [95, 31] width 112 height 10
type input "9"
type input "0"
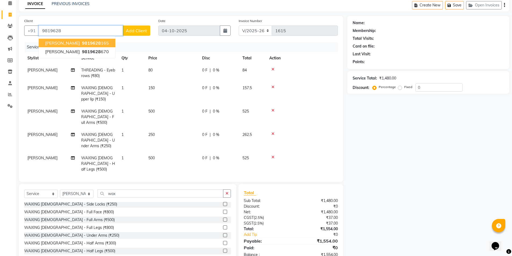
click at [69, 46] on button "Netra Dhaboo 9819628 165" at bounding box center [77, 43] width 77 height 9
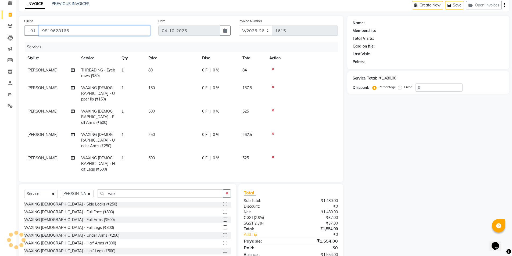
type input "9819628165"
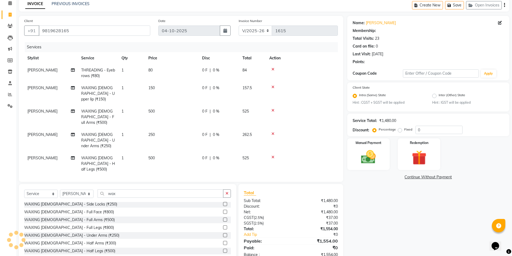
select select "1: Object"
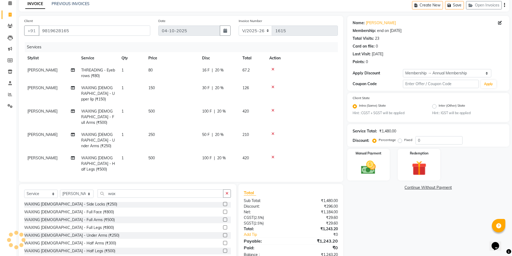
type input "20"
click at [381, 164] on img at bounding box center [368, 167] width 25 height 17
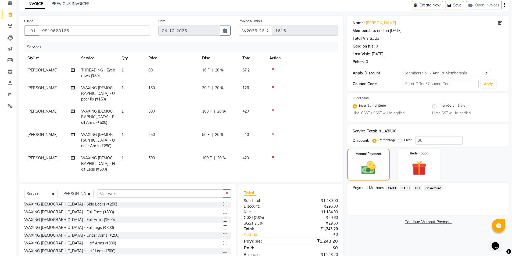
click at [394, 189] on span "CARD" at bounding box center [392, 188] width 12 height 6
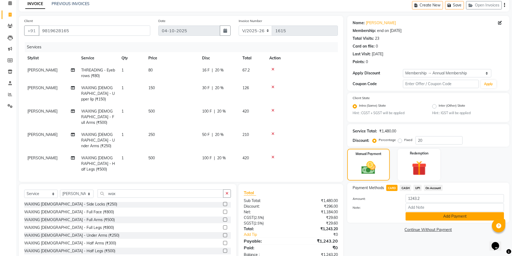
click at [465, 213] on button "Add Payment" at bounding box center [455, 216] width 98 height 8
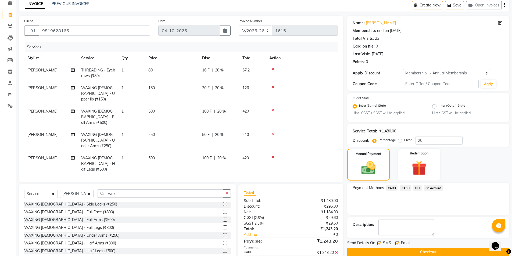
click at [512, 182] on html "08047224946 Select Location × Scraft Salon, Chembur E WhatsApp Status ✕ Status:…" at bounding box center [256, 104] width 512 height 256
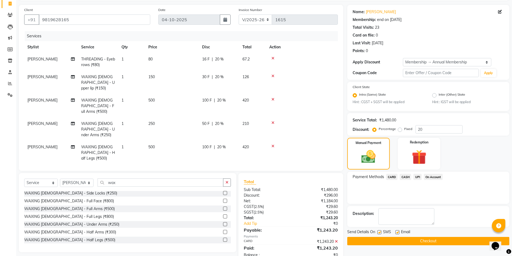
click at [399, 232] on label at bounding box center [397, 232] width 4 height 4
click at [399, 232] on input "checkbox" at bounding box center [396, 232] width 3 height 3
checkbox input "false"
click at [415, 242] on button "Checkout" at bounding box center [428, 241] width 162 height 8
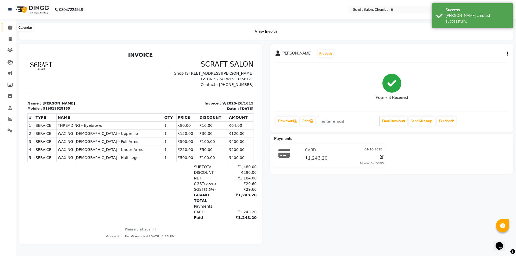
click at [8, 27] on icon at bounding box center [9, 28] width 3 height 4
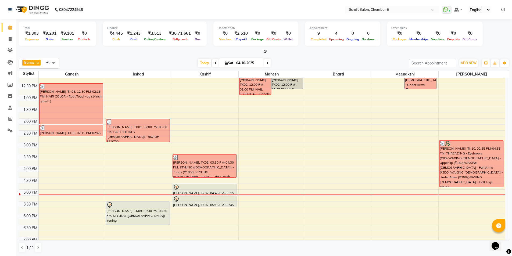
scroll to position [134, 0]
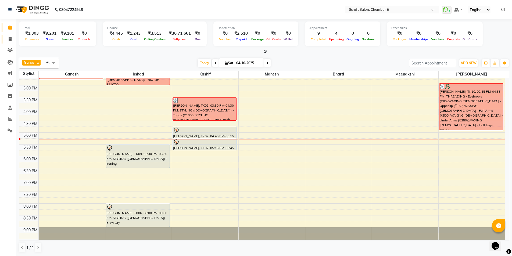
click at [8, 40] on span at bounding box center [9, 39] width 9 height 6
select select "service"
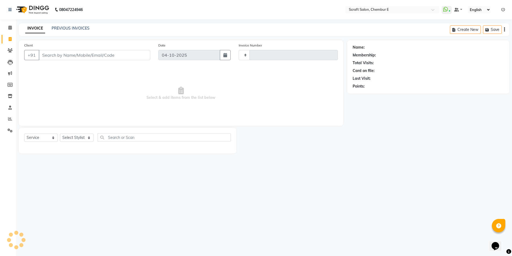
type input "1616"
select select "3922"
click at [108, 57] on input "Client" at bounding box center [95, 55] width 113 height 10
click at [89, 138] on select "Select Stylist Bharti Frontdesk Ganesh [PERSON_NAME] Mahesh Meenakshi [PERSON_N…" at bounding box center [77, 138] width 34 height 8
select select "33658"
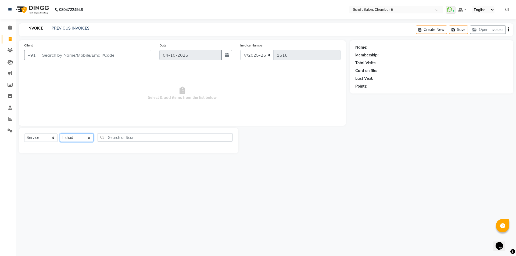
click at [60, 134] on select "Select Stylist Bharti Frontdesk Ganesh [PERSON_NAME] Mahesh Meenakshi [PERSON_N…" at bounding box center [77, 138] width 34 height 8
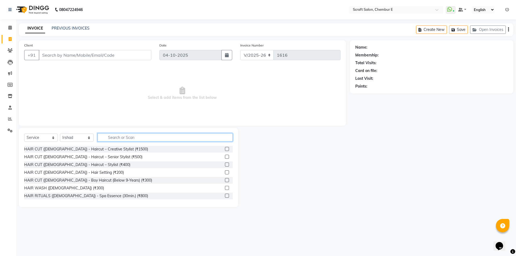
click at [128, 139] on input "text" at bounding box center [165, 137] width 135 height 8
type input "hair cut"
click at [114, 196] on div "HAIR CUT ([DEMOGRAPHIC_DATA]) - Haircut – Senior Stylist (₹1400)" at bounding box center [84, 196] width 120 height 6
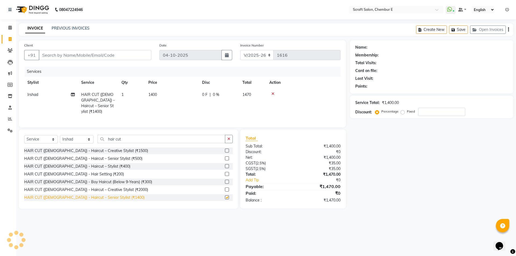
checkbox input "false"
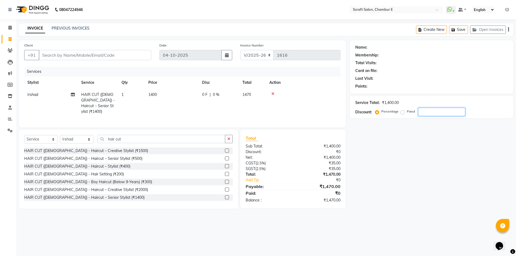
click at [433, 112] on input "number" at bounding box center [441, 112] width 47 height 8
type input "20"
click at [107, 53] on input "Client" at bounding box center [95, 55] width 113 height 10
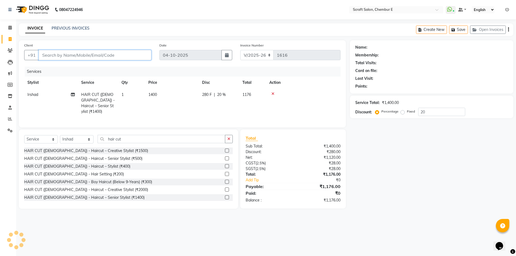
type input "a"
type input "0"
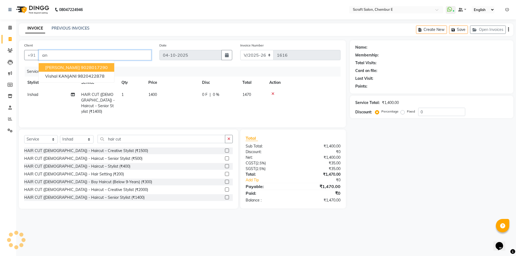
type input "a"
click at [70, 66] on button "Anjali Zavari 9820536 585" at bounding box center [77, 67] width 77 height 9
type input "9820536585"
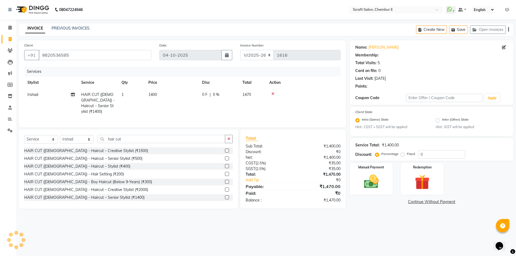
type input "20"
select select "1: Object"
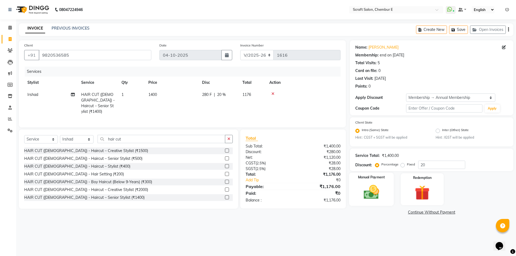
click at [386, 189] on div "Manual Payment" at bounding box center [371, 189] width 45 height 33
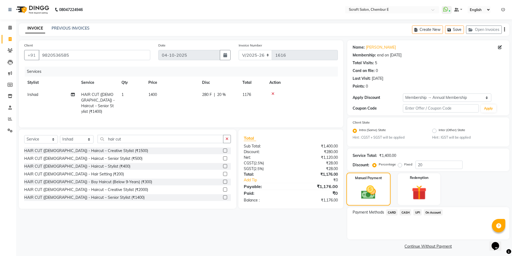
click at [381, 186] on div "Manual Payment" at bounding box center [368, 189] width 44 height 33
click at [404, 213] on span "CASH" at bounding box center [406, 212] width 12 height 6
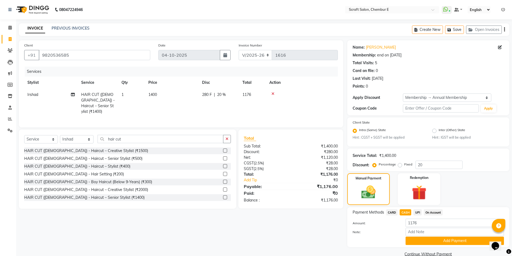
scroll to position [10, 0]
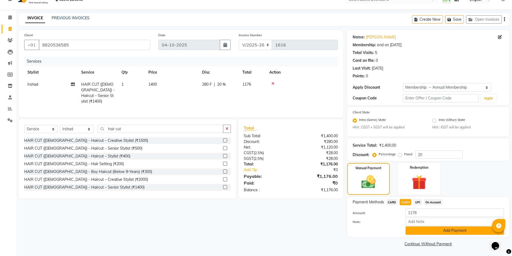
click at [483, 231] on button "Add Payment" at bounding box center [455, 231] width 98 height 8
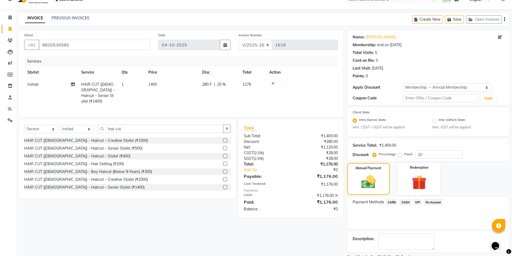
scroll to position [33, 0]
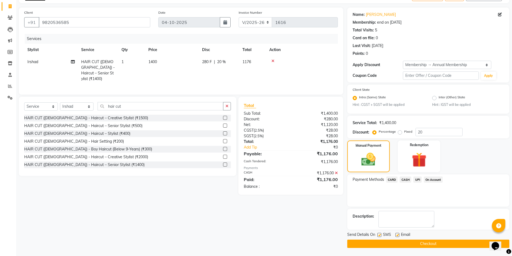
click at [396, 236] on label at bounding box center [397, 235] width 4 height 4
click at [396, 236] on input "checkbox" at bounding box center [396, 235] width 3 height 3
checkbox input "false"
click at [422, 245] on button "Checkout" at bounding box center [428, 244] width 162 height 8
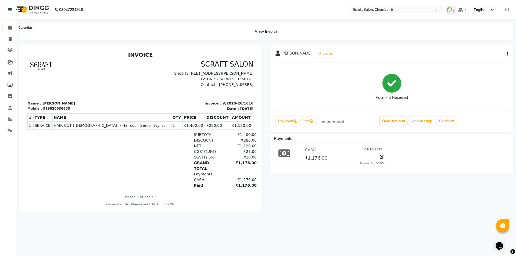
click at [10, 27] on icon at bounding box center [9, 28] width 3 height 4
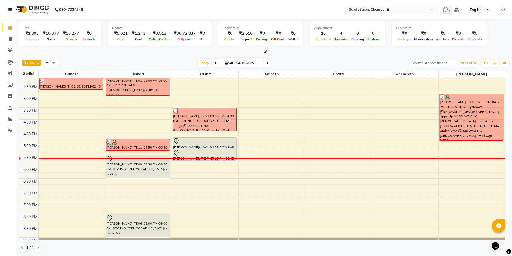
scroll to position [135, 0]
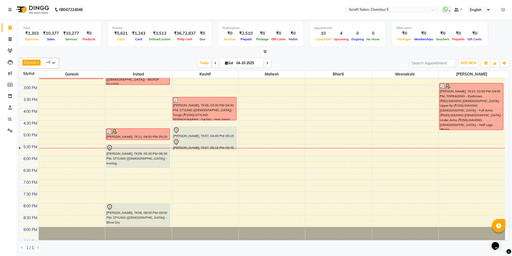
click at [233, 132] on div at bounding box center [204, 130] width 63 height 6
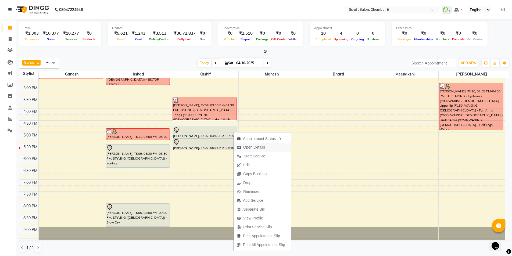
click at [253, 148] on span "Open Details" at bounding box center [254, 148] width 22 height 6
select select "7"
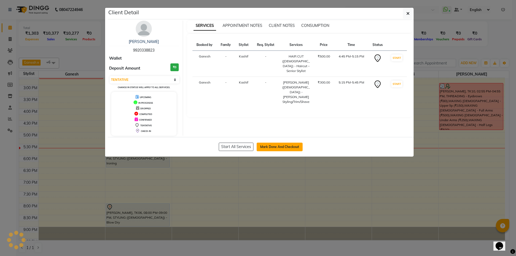
click at [264, 148] on button "Mark Done And Checkout" at bounding box center [280, 147] width 46 height 9
select select "service"
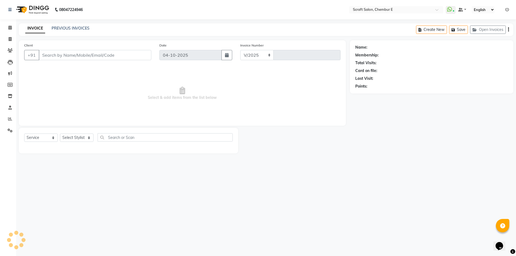
select select "3922"
type input "1617"
type input "9920338823"
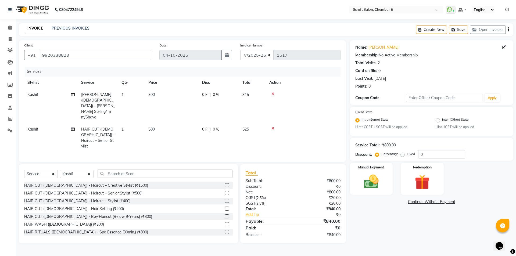
click at [272, 94] on icon at bounding box center [272, 94] width 3 height 4
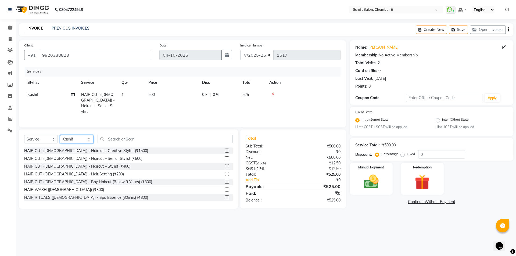
click at [89, 139] on select "Select Stylist Bharti Frontdesk Ganesh [PERSON_NAME] Mahesh Meenakshi [PERSON_N…" at bounding box center [77, 139] width 34 height 8
select select "33658"
click at [60, 135] on select "Select Stylist Bharti Frontdesk Ganesh [PERSON_NAME] Mahesh Meenakshi [PERSON_N…" at bounding box center [77, 139] width 34 height 8
click at [125, 137] on input "text" at bounding box center [165, 139] width 135 height 8
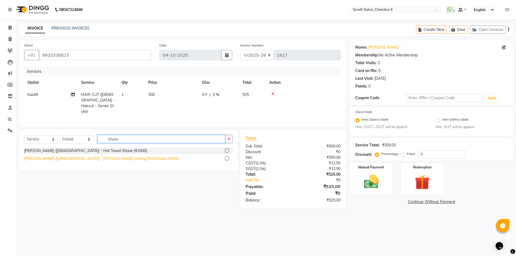
type input "shave"
click at [98, 156] on div "[PERSON_NAME] ([DEMOGRAPHIC_DATA]) - [PERSON_NAME] Styling/Trim/Shave (₹300)" at bounding box center [101, 159] width 154 height 6
checkbox input "false"
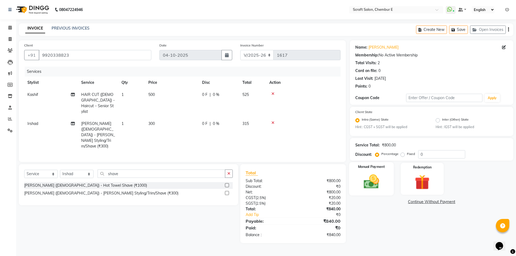
click at [382, 175] on img at bounding box center [371, 182] width 25 height 18
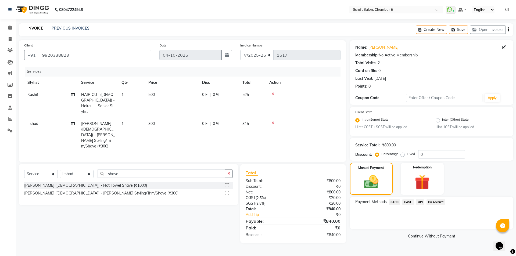
click at [420, 200] on span "UPI" at bounding box center [420, 202] width 8 height 6
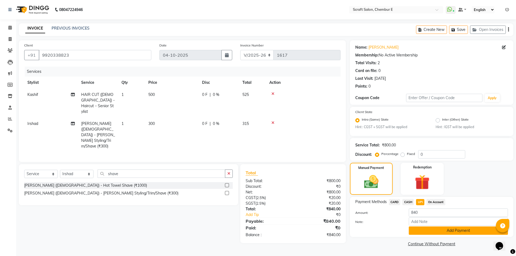
click at [478, 233] on button "Add Payment" at bounding box center [458, 231] width 99 height 8
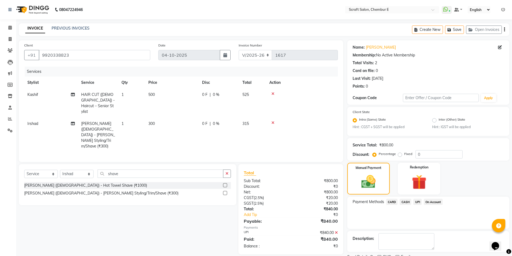
scroll to position [22, 0]
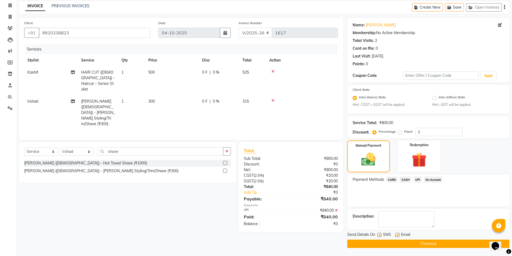
click at [398, 235] on label at bounding box center [397, 235] width 4 height 4
click at [398, 235] on input "checkbox" at bounding box center [396, 235] width 3 height 3
checkbox input "false"
click at [427, 245] on button "Checkout" at bounding box center [428, 244] width 162 height 8
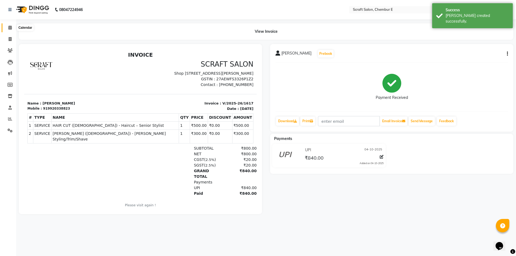
click at [10, 27] on icon at bounding box center [9, 28] width 3 height 4
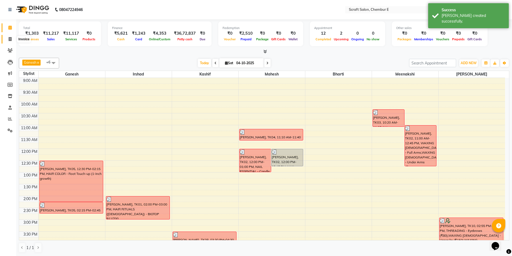
click at [9, 36] on span at bounding box center [9, 39] width 9 height 6
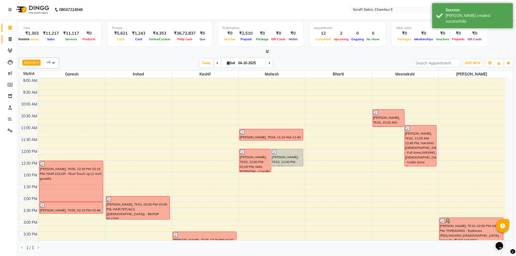
select select "3922"
select select "service"
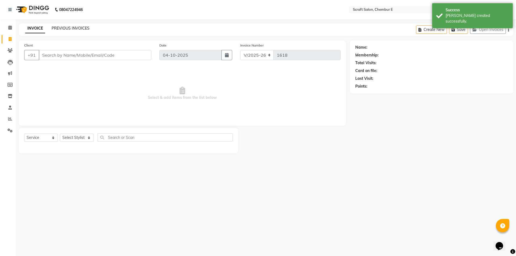
click at [72, 28] on link "PREVIOUS INVOICES" at bounding box center [71, 28] width 38 height 5
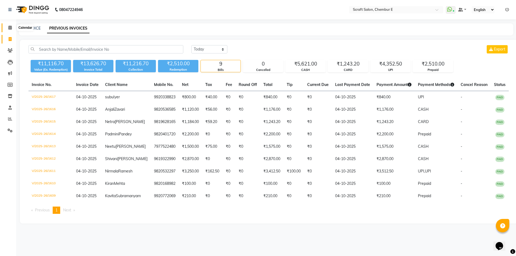
click at [10, 28] on icon at bounding box center [9, 28] width 3 height 4
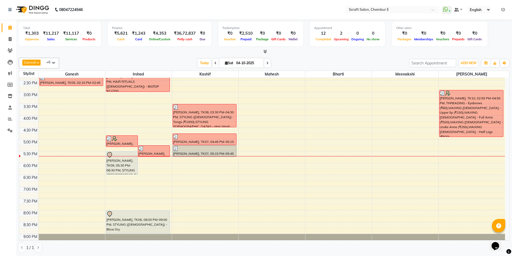
scroll to position [145, 0]
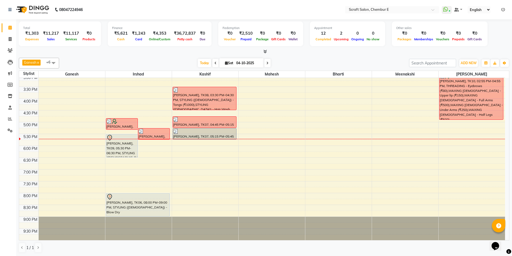
click at [267, 62] on icon at bounding box center [267, 63] width 2 height 3
type input "05-10-2025"
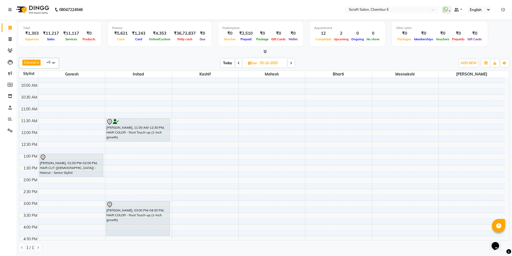
scroll to position [6, 0]
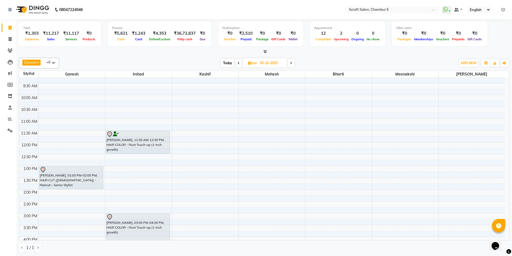
click at [390, 215] on div "9:00 AM 9:30 AM 10:00 AM 10:30 AM 11:00 AM 11:30 AM 12:00 PM 12:30 PM 1:00 PM 1…" at bounding box center [262, 224] width 486 height 307
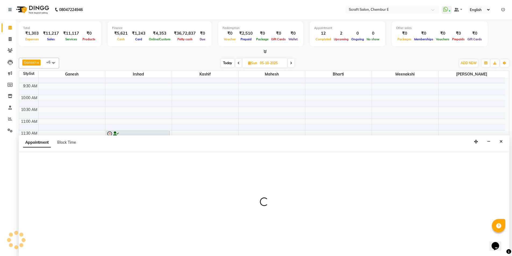
select select "69640"
select select "tentative"
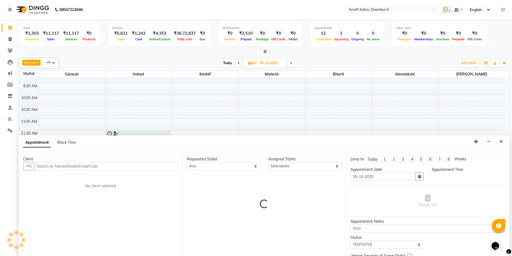
scroll to position [0, 0]
select select "900"
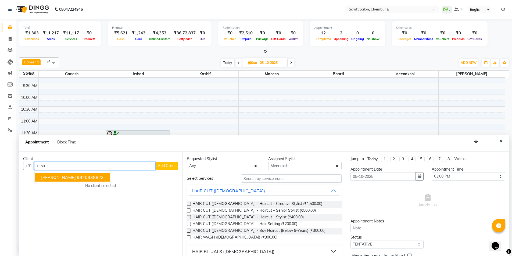
click at [42, 179] on span "subu Iyer" at bounding box center [58, 177] width 35 height 5
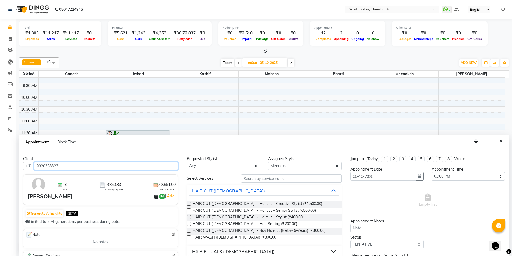
type input "9920338823"
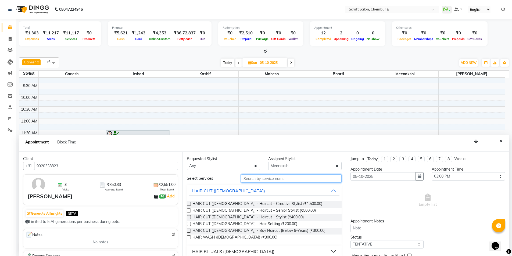
click at [286, 175] on input "text" at bounding box center [291, 178] width 101 height 8
click at [287, 178] on input "text" at bounding box center [291, 178] width 101 height 8
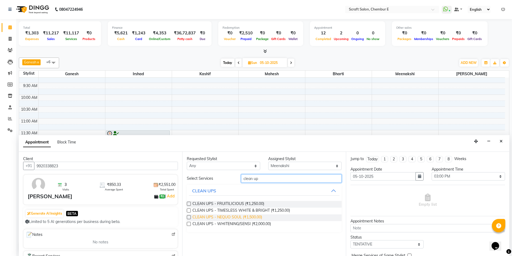
type input "clean up"
click at [228, 217] on span "CLEAN UPS - NEQUO SOUL (₹1,500.00)" at bounding box center [227, 217] width 70 height 7
checkbox input "false"
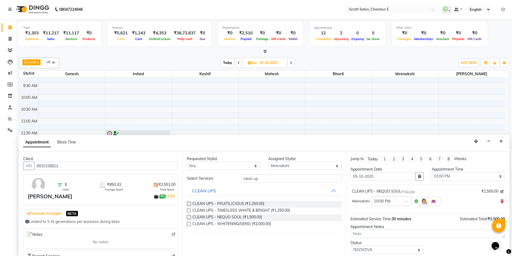
scroll to position [32, 0]
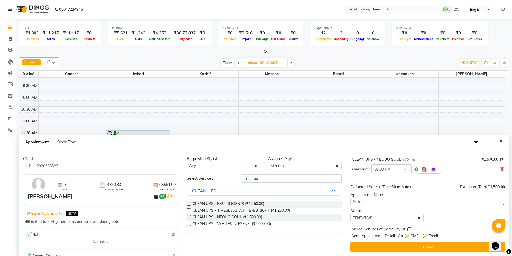
click at [425, 235] on label at bounding box center [425, 236] width 4 height 4
click at [425, 235] on input "checkbox" at bounding box center [424, 236] width 3 height 3
checkbox input "false"
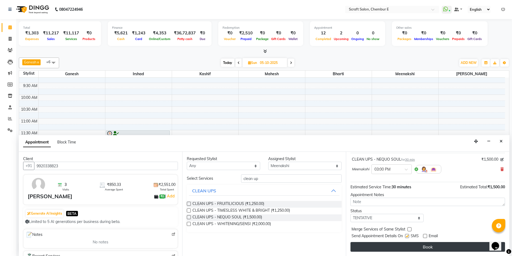
click at [426, 246] on button "Book" at bounding box center [427, 247] width 155 height 10
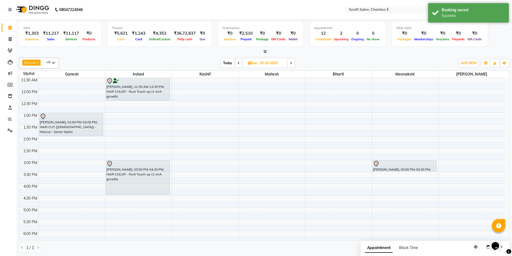
scroll to position [60, 0]
click at [409, 173] on div "subu Iyer, 03:00 PM-03:30 PM, CLEAN UPS - NEQUO SOUL subu Iyer, 03:00 PM-03:30 …" at bounding box center [405, 171] width 66 height 307
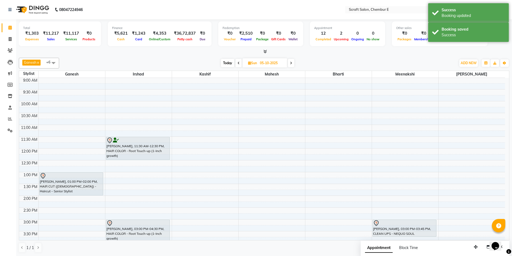
scroll to position [0, 0]
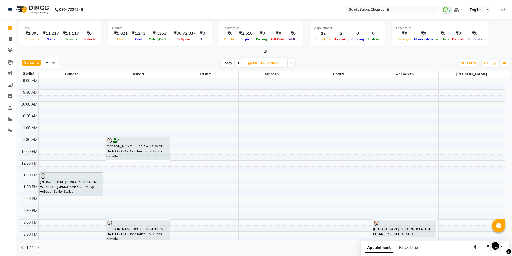
click at [225, 65] on span "Today" at bounding box center [227, 63] width 13 height 8
type input "04-10-2025"
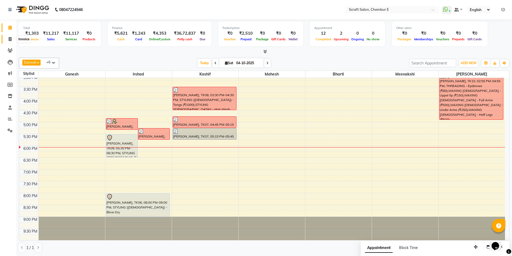
click at [11, 38] on icon at bounding box center [10, 39] width 3 height 4
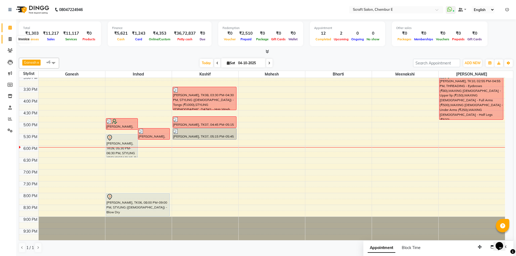
select select "3922"
select select "service"
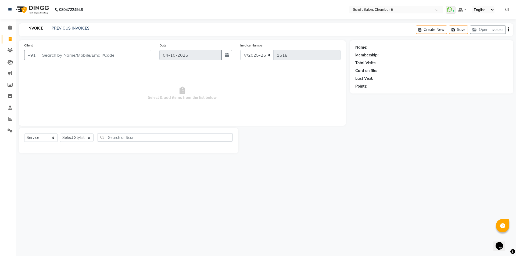
click at [124, 58] on input "Client" at bounding box center [95, 55] width 113 height 10
click at [88, 140] on select "Select Stylist Bharti Frontdesk Ganesh [PERSON_NAME] Mahesh Meenakshi [PERSON_N…" at bounding box center [77, 138] width 34 height 8
select select "22943"
click at [60, 134] on select "Select Stylist Bharti Frontdesk Ganesh [PERSON_NAME] Mahesh Meenakshi [PERSON_N…" at bounding box center [77, 138] width 34 height 8
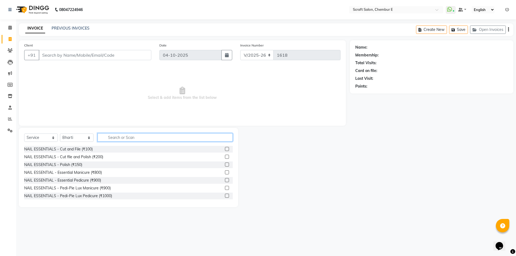
click at [133, 140] on input "text" at bounding box center [165, 137] width 135 height 8
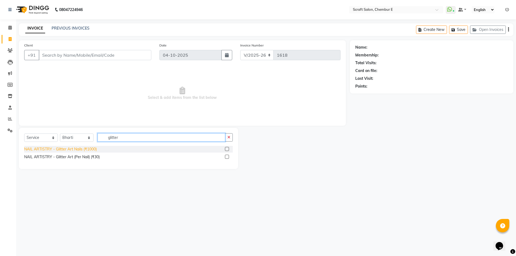
type input "glitter"
click at [74, 150] on div "NAIL ARTISTRY - Glitter Art Nails (₹1000)" at bounding box center [60, 149] width 73 height 6
checkbox input "false"
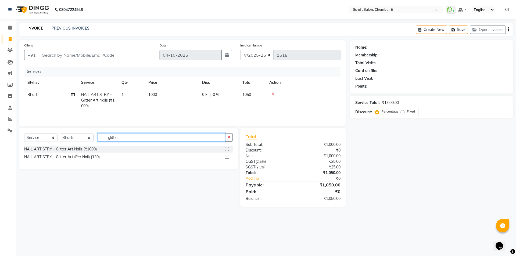
click at [128, 139] on input "glitter" at bounding box center [162, 137] width 128 height 8
type input "gel polish"
click at [102, 150] on div "NAIL ARTISTRY - Gel Polish Application (₹500)" at bounding box center [64, 149] width 81 height 6
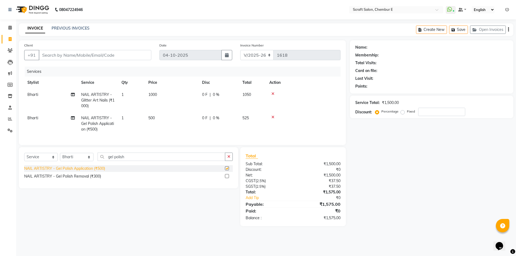
checkbox input "false"
click at [66, 179] on div "NAIL ARTISTRY - Gel Polish Removal (₹300)" at bounding box center [62, 177] width 77 height 6
checkbox input "false"
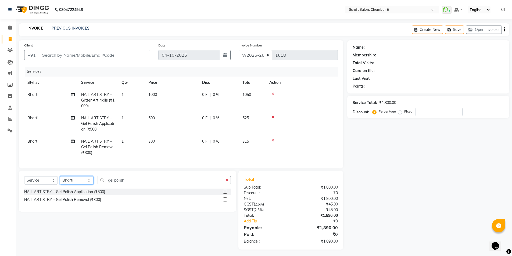
click at [90, 185] on select "Select Stylist Bharti Frontdesk Ganesh [PERSON_NAME] Mahesh Meenakshi [PERSON_N…" at bounding box center [77, 180] width 34 height 8
select select "81195"
click at [60, 180] on select "Select Stylist Bharti Frontdesk Ganesh [PERSON_NAME] Mahesh Meenakshi [PERSON_N…" at bounding box center [77, 180] width 34 height 8
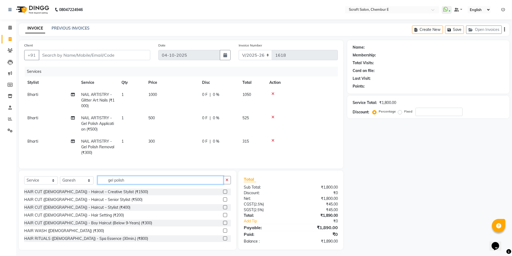
click at [145, 184] on input "gel polish" at bounding box center [161, 180] width 126 height 8
type input "g"
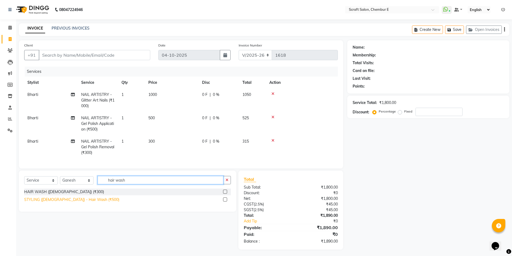
type input "hair wash"
click at [85, 203] on div "STYLING ([DEMOGRAPHIC_DATA]) - Hair Wash (₹500)" at bounding box center [71, 200] width 95 height 6
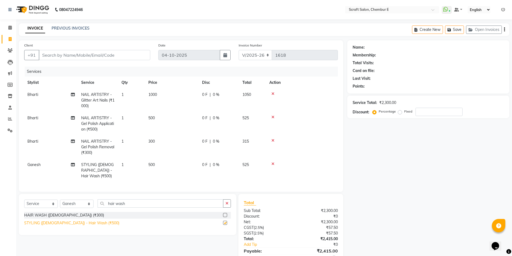
checkbox input "false"
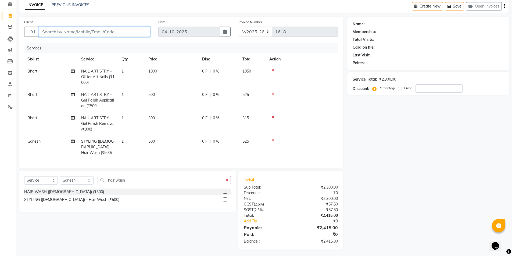
click at [131, 36] on input "Client" at bounding box center [95, 32] width 112 height 10
type input "9"
type input "0"
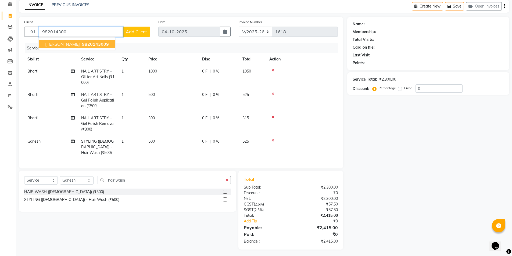
click at [99, 42] on span "982014300" at bounding box center [94, 43] width 24 height 5
type input "9820143009"
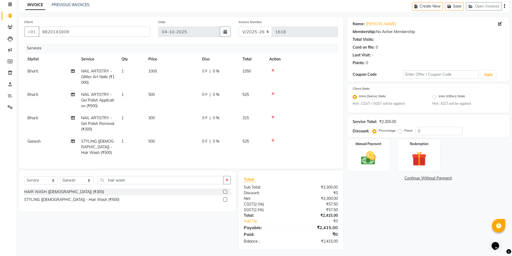
click at [273, 117] on icon at bounding box center [272, 117] width 3 height 4
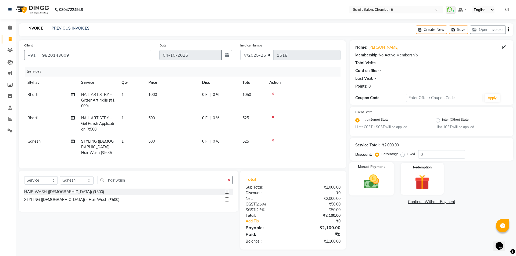
click at [387, 171] on div "Manual Payment" at bounding box center [371, 178] width 45 height 33
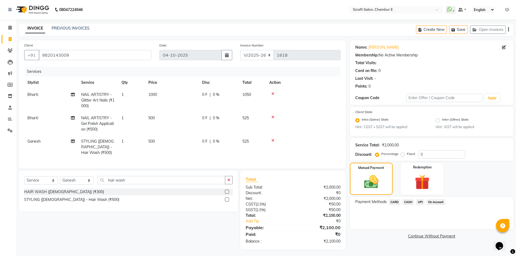
click at [395, 204] on span "CARD" at bounding box center [395, 202] width 12 height 6
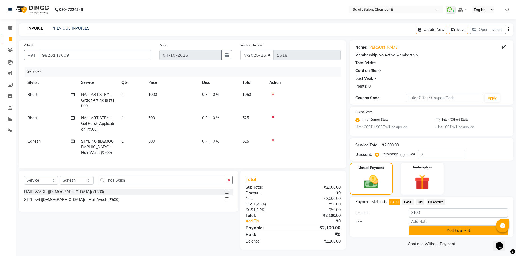
click at [480, 229] on button "Add Payment" at bounding box center [458, 231] width 99 height 8
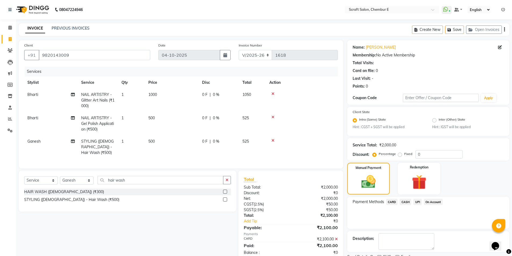
scroll to position [22, 0]
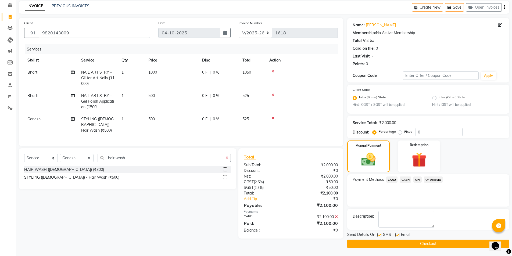
click at [396, 234] on label at bounding box center [397, 235] width 4 height 4
click at [396, 234] on input "checkbox" at bounding box center [396, 235] width 3 height 3
checkbox input "false"
click at [428, 244] on button "Checkout" at bounding box center [428, 244] width 162 height 8
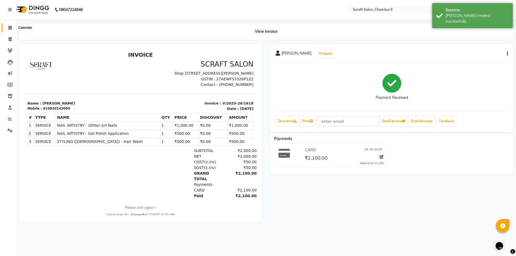
click at [10, 29] on icon at bounding box center [9, 28] width 3 height 4
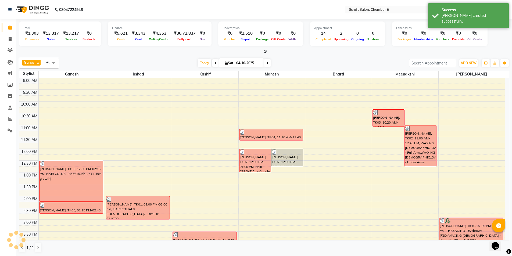
scroll to position [145, 0]
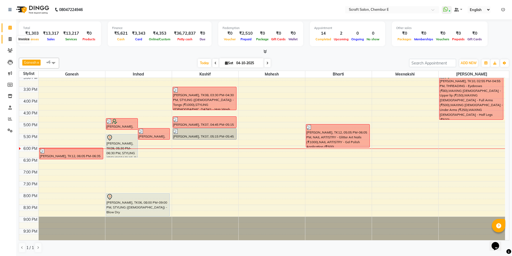
click at [9, 41] on icon at bounding box center [10, 39] width 3 height 4
select select "3922"
select select "service"
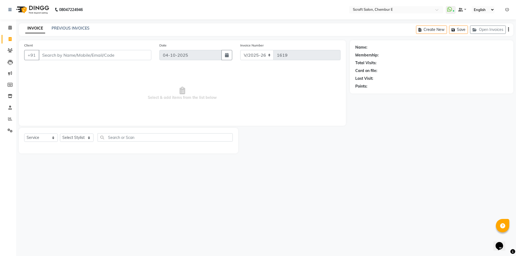
click at [85, 22] on div "08047224946 Select Location × Scraft Salon, Chembur E WhatsApp Status ✕ Status:…" at bounding box center [258, 128] width 516 height 256
click at [83, 29] on link "PREVIOUS INVOICES" at bounding box center [71, 28] width 38 height 5
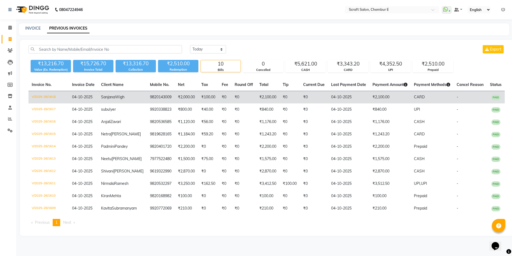
click at [49, 95] on td "V/2025-26/1618" at bounding box center [48, 97] width 40 height 13
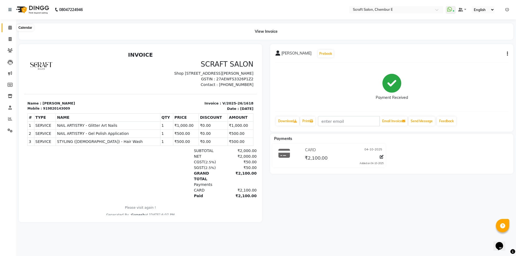
click at [11, 30] on span at bounding box center [9, 28] width 9 height 6
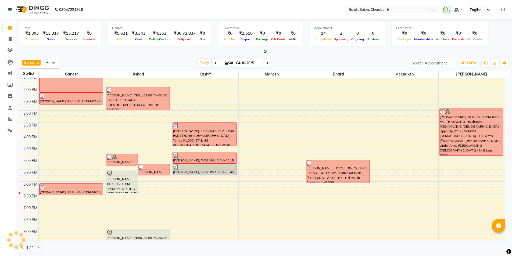
scroll to position [131, 0]
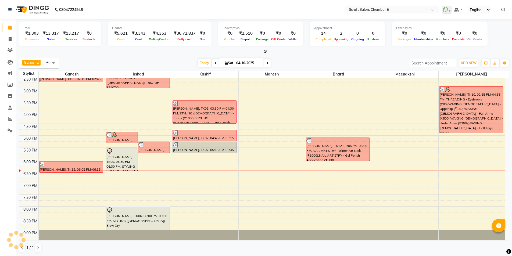
click at [120, 162] on div "[PERSON_NAME], TK09, 05:30 PM-06:30 PM, STYLING ([DEMOGRAPHIC_DATA]) - Ironing" at bounding box center [121, 159] width 31 height 23
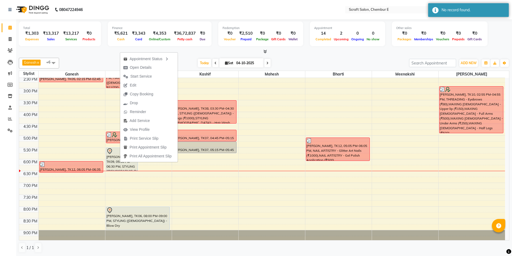
click at [266, 63] on icon at bounding box center [267, 63] width 2 height 3
type input "05-10-2025"
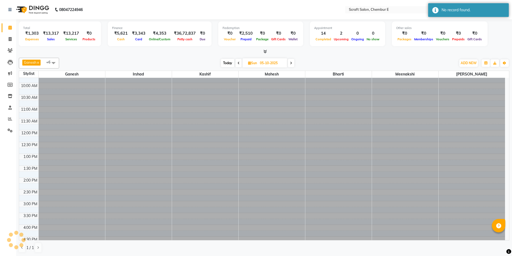
scroll to position [0, 0]
click at [330, 58] on div "Ganesh x Irshad x Kashif x Mahesh x Meenakshi x Rasika x Bharti x +6 UnSelect A…" at bounding box center [264, 63] width 490 height 11
click at [200, 53] on div at bounding box center [264, 52] width 490 height 6
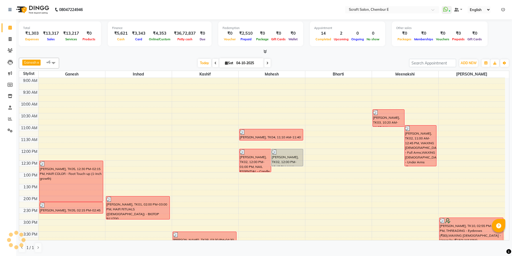
click at [504, 35] on div "Total ₹1,303 Expenses ₹13,317 Sales ₹13,217 Services ₹0 Products Finance ₹5,621…" at bounding box center [264, 34] width 490 height 26
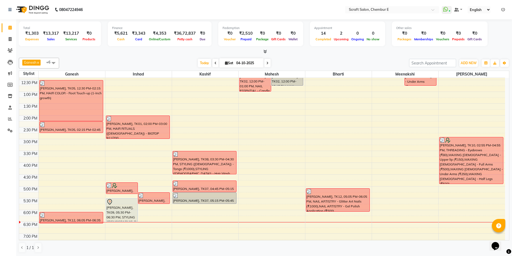
scroll to position [107, 0]
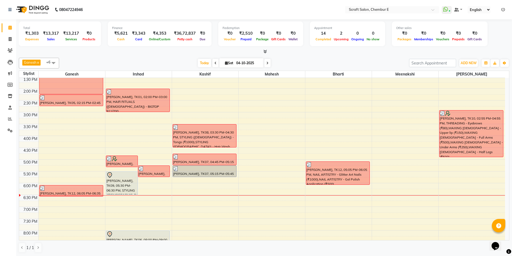
click at [129, 178] on div at bounding box center [121, 175] width 31 height 6
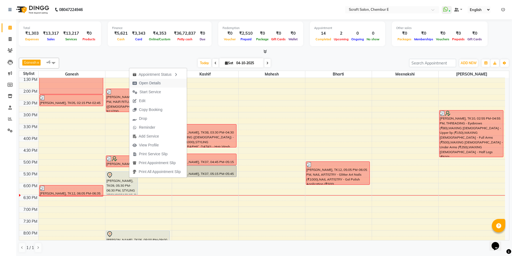
click at [149, 85] on span "Open Details" at bounding box center [150, 83] width 22 height 6
select select "7"
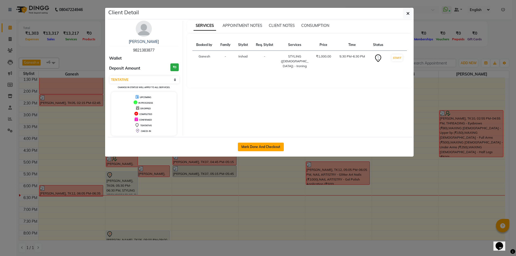
click at [258, 147] on button "Mark Done And Checkout" at bounding box center [261, 147] width 46 height 9
select select "service"
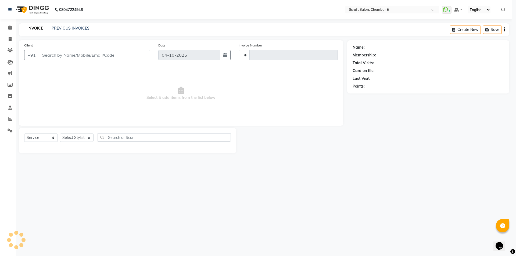
type input "1619"
select select "3922"
type input "9821383877"
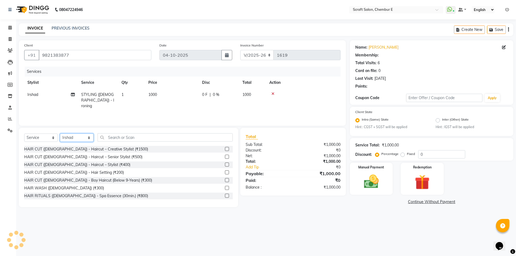
drag, startPoint x: 87, startPoint y: 137, endPoint x: 90, endPoint y: 140, distance: 4.2
click at [87, 137] on select "Select Stylist Bharti Frontdesk Ganesh [PERSON_NAME] Mahesh Meenakshi [PERSON_N…" at bounding box center [77, 138] width 34 height 8
select select "69640"
click at [60, 134] on select "Select Stylist Bharti Frontdesk Ganesh [PERSON_NAME] Mahesh Meenakshi [PERSON_N…" at bounding box center [77, 138] width 34 height 8
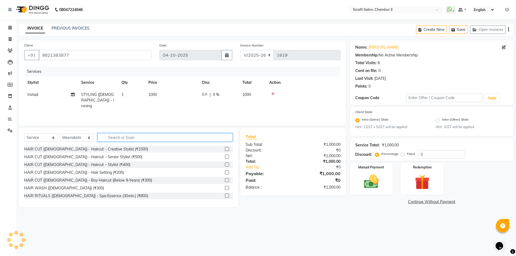
click at [141, 141] on input "text" at bounding box center [165, 137] width 135 height 8
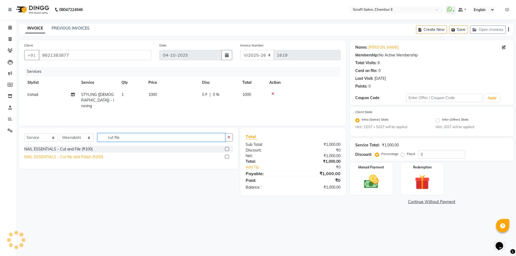
type input "cut file"
click at [92, 155] on div "NAIL ESSENTIALS - Cut file and Polish (₹200)" at bounding box center [63, 157] width 79 height 6
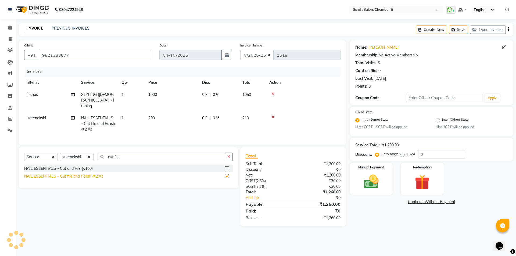
checkbox input "false"
click at [383, 176] on img at bounding box center [371, 182] width 25 height 18
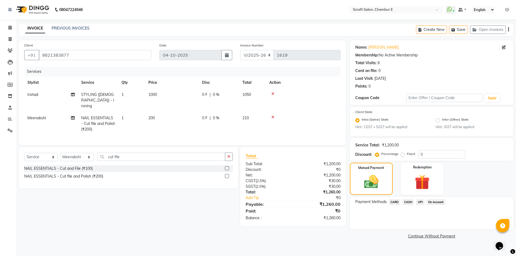
click at [411, 202] on span "CASH" at bounding box center [408, 202] width 12 height 6
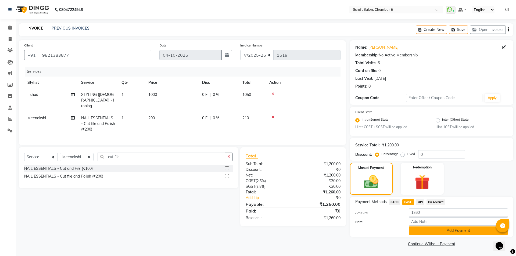
click at [482, 231] on button "Add Payment" at bounding box center [458, 231] width 99 height 8
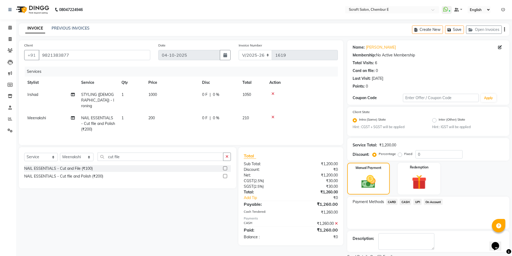
scroll to position [22, 0]
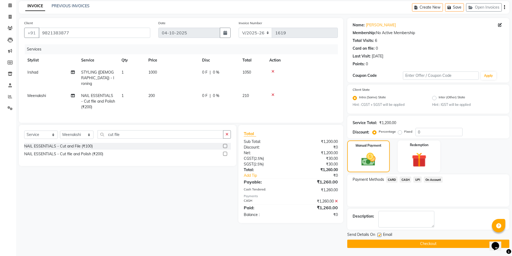
click at [431, 243] on button "Checkout" at bounding box center [428, 244] width 162 height 8
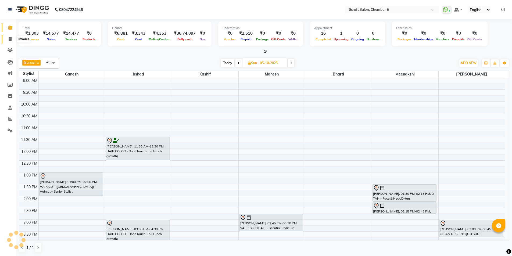
click at [11, 38] on icon at bounding box center [10, 39] width 3 height 4
select select "service"
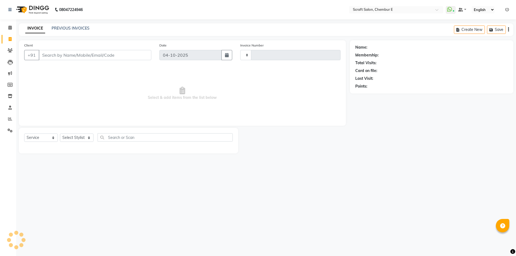
click at [51, 55] on input "Client" at bounding box center [95, 55] width 113 height 10
click at [453, 75] on div "Name: Membership: Total Visits: Card on file: Last Visit: Points:" at bounding box center [431, 65] width 153 height 47
click at [71, 54] on input "maya rao" at bounding box center [81, 55] width 85 height 10
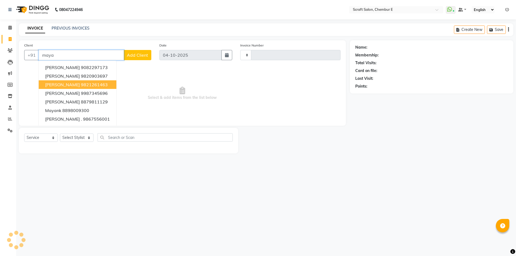
click at [57, 85] on span "Maya Rao" at bounding box center [62, 84] width 35 height 5
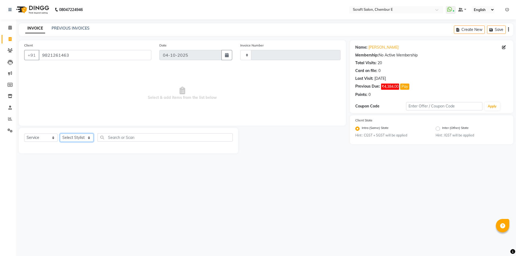
drag, startPoint x: 88, startPoint y: 138, endPoint x: 88, endPoint y: 141, distance: 3.0
click at [88, 138] on select "Select Stylist" at bounding box center [77, 138] width 34 height 8
click at [119, 139] on input "text" at bounding box center [165, 137] width 135 height 8
click at [90, 135] on select "Select Stylist" at bounding box center [77, 138] width 34 height 8
drag, startPoint x: 90, startPoint y: 138, endPoint x: 98, endPoint y: 138, distance: 8.1
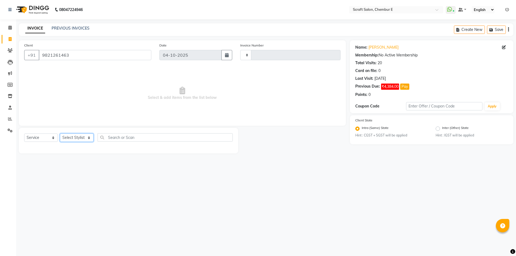
click at [90, 138] on select "Select Stylist" at bounding box center [77, 138] width 34 height 8
click at [125, 139] on input "text" at bounding box center [165, 137] width 135 height 8
drag, startPoint x: 168, startPoint y: 128, endPoint x: 169, endPoint y: 132, distance: 4.4
click at [168, 129] on div "Select Service Product Membership Package Voucher Prepaid Gift Card Select Styl…" at bounding box center [128, 141] width 219 height 26
click at [262, 191] on div "08047224946 Select Location × Scraft Salon, Chembur E WhatsApp Status ✕ Status:…" at bounding box center [258, 128] width 516 height 256
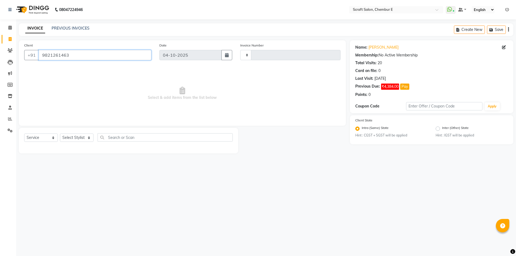
click at [76, 55] on input "9821261463" at bounding box center [95, 55] width 113 height 10
click at [105, 57] on input "9821261463" at bounding box center [95, 55] width 113 height 10
click at [79, 55] on input "9821261463" at bounding box center [95, 55] width 113 height 10
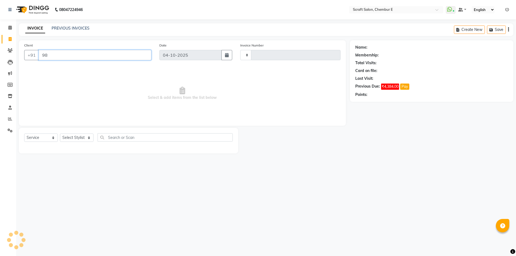
type input "9"
type input "maya"
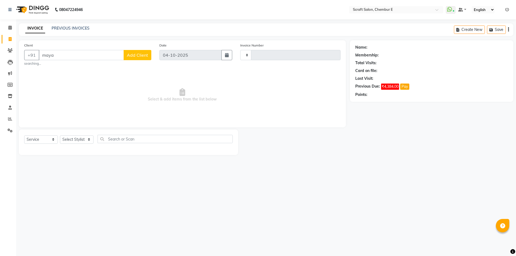
click at [360, 153] on div "Name: Membership: Total Visits: Card on file: Last Visit: Previous Due: ₹4,384.…" at bounding box center [433, 97] width 167 height 115
